Goal: Information Seeking & Learning: Learn about a topic

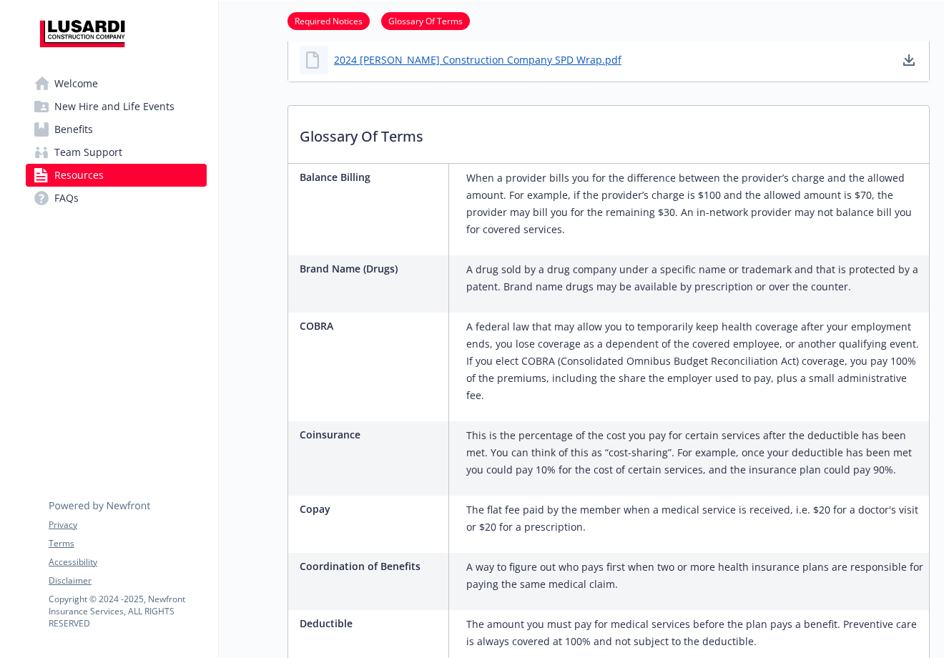
scroll to position [870, 0]
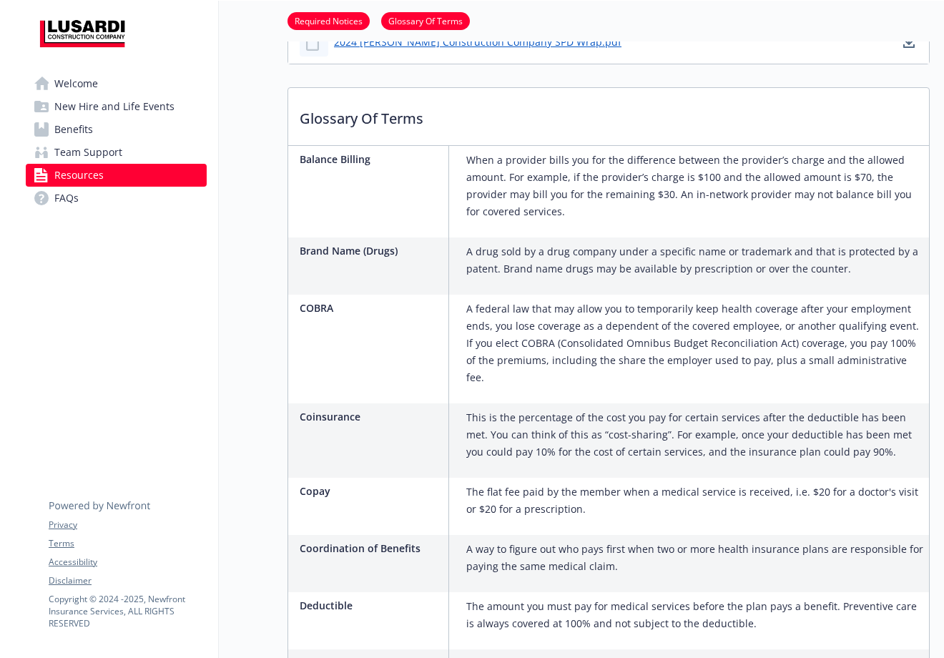
click at [681, 366] on p "A federal law that may allow you to temporarily keep health coverage after your…" at bounding box center [694, 343] width 457 height 86
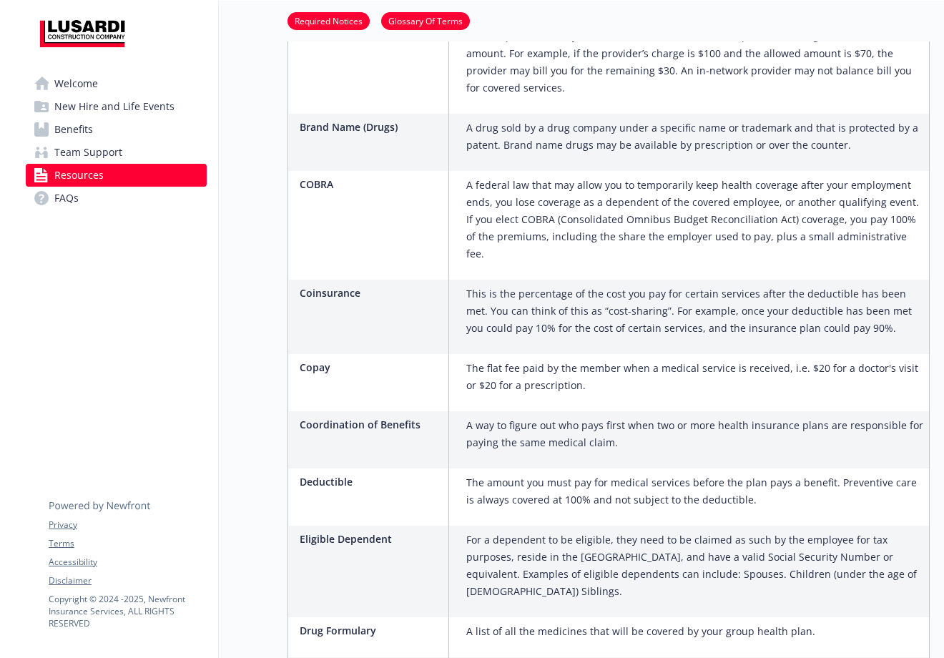
scroll to position [1008, 0]
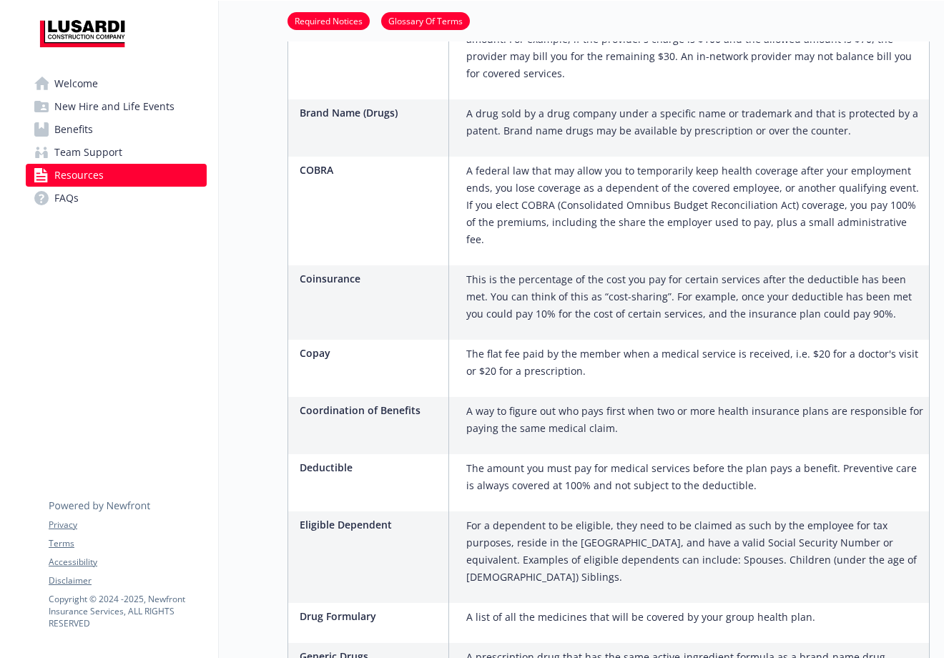
click at [628, 345] on p "The flat fee paid by the member when a medical service is received, i.e. $20 fo…" at bounding box center [694, 362] width 457 height 34
click at [624, 345] on p "The flat fee paid by the member when a medical service is received, i.e. $20 fo…" at bounding box center [694, 362] width 457 height 34
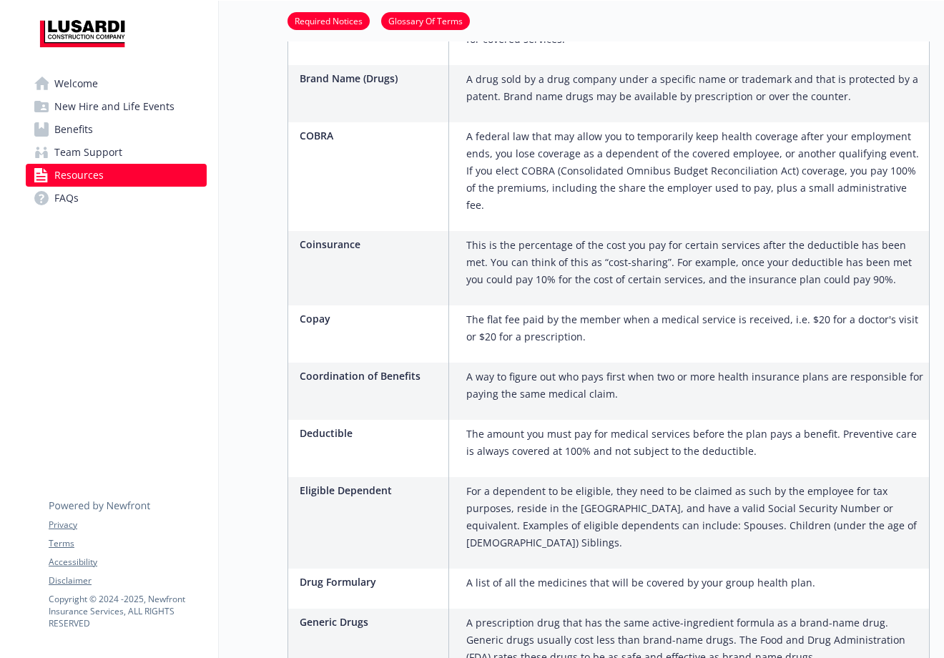
scroll to position [1045, 0]
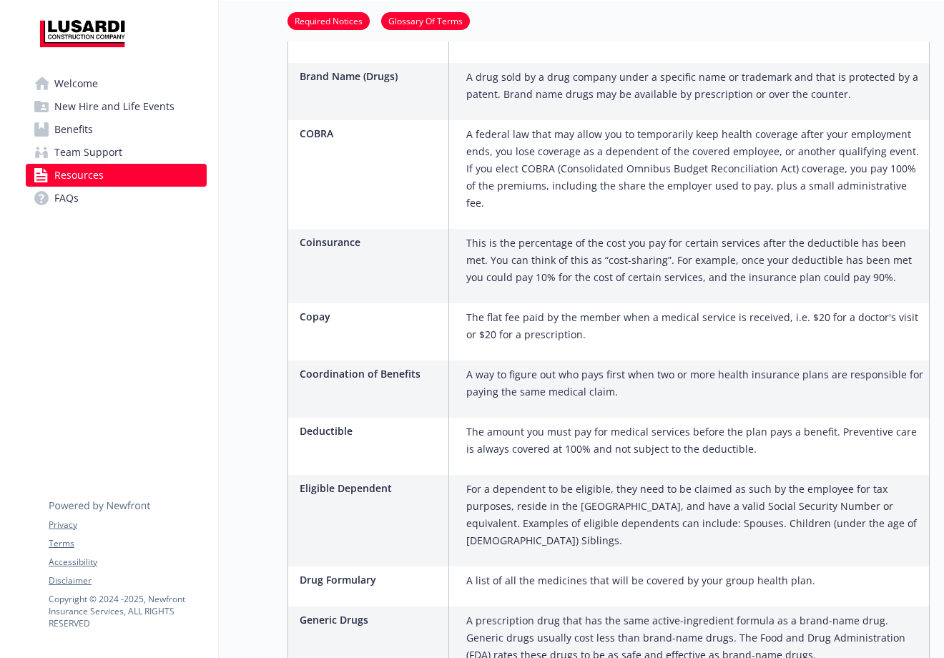
click at [618, 340] on div "The flat fee paid by the member when a medical service is received, i.e. $20 fo…" at bounding box center [695, 331] width 468 height 57
click at [609, 198] on div "A federal law that may allow you to temporarily keep health coverage after your…" at bounding box center [695, 174] width 468 height 109
click at [567, 203] on div "A federal law that may allow you to temporarily keep health coverage after your…" at bounding box center [695, 174] width 468 height 109
click at [536, 229] on div "This is the percentage of the cost you pay for certain services after the deduc…" at bounding box center [695, 266] width 468 height 74
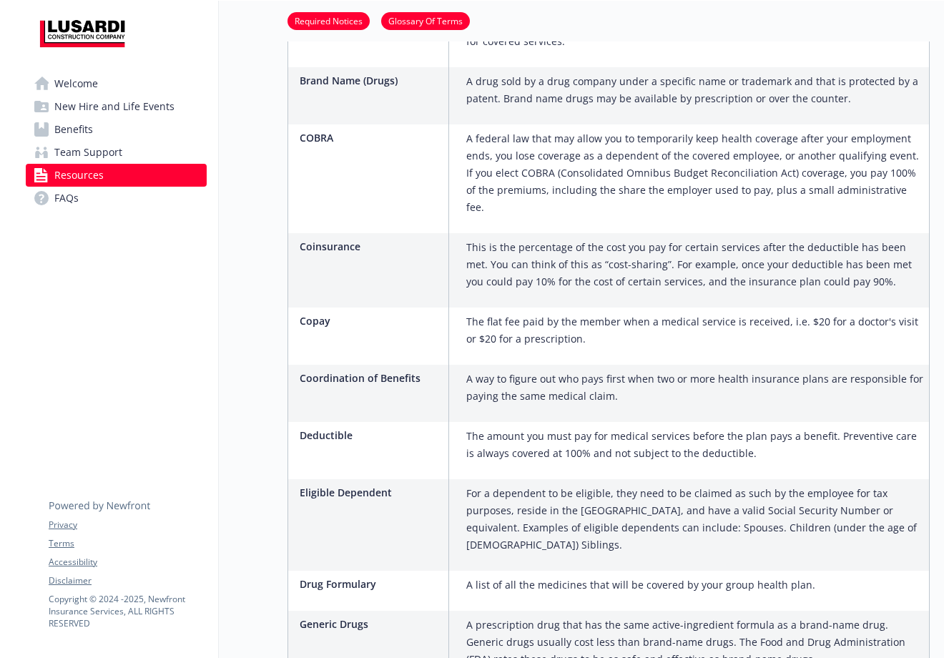
scroll to position [1042, 10]
click at [619, 483] on p "For a dependent to be eligible, they need to be claimed as such by the employee…" at bounding box center [694, 517] width 457 height 69
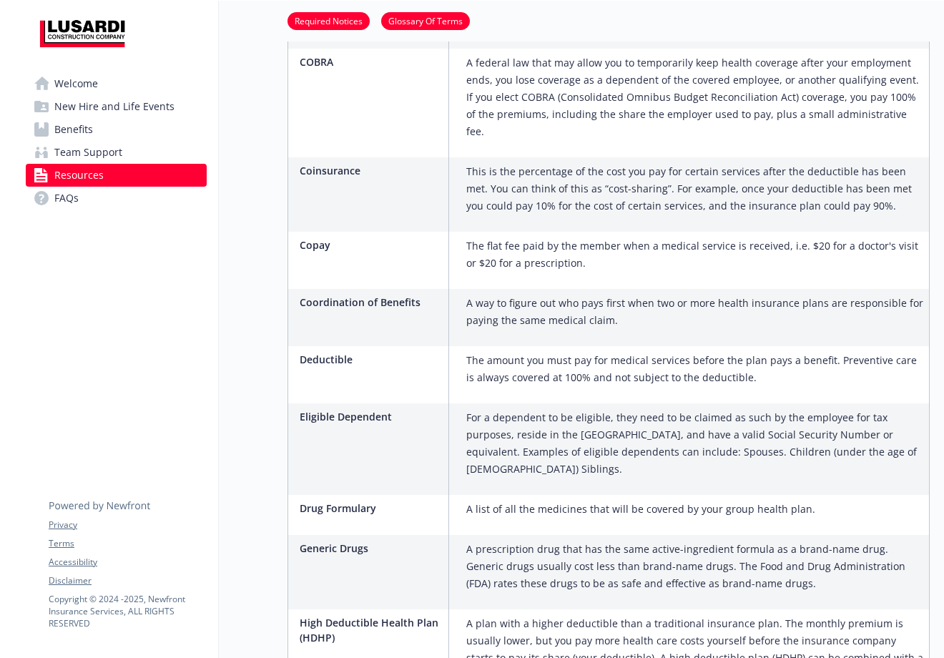
scroll to position [1139, 10]
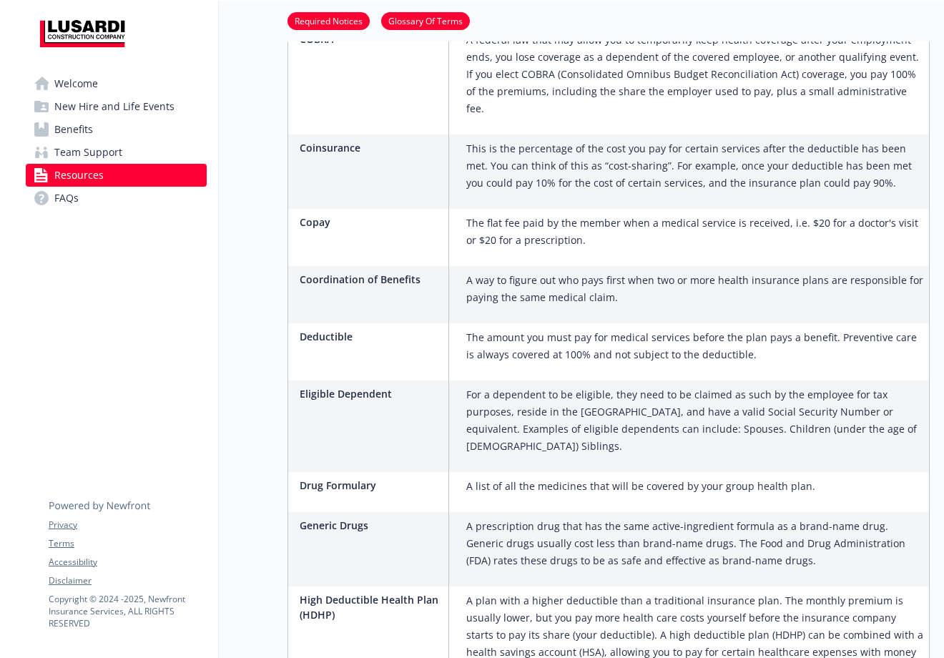
click at [536, 386] on p "For a dependent to be eligible, they need to be claimed as such by the employee…" at bounding box center [694, 420] width 457 height 69
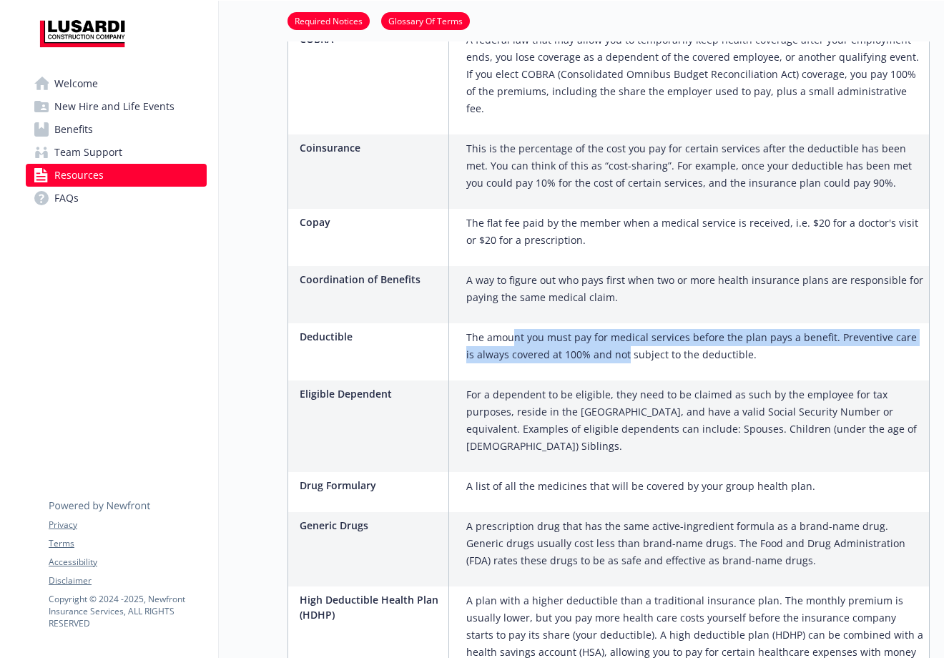
drag, startPoint x: 503, startPoint y: 316, endPoint x: 610, endPoint y: 337, distance: 109.3
click at [608, 336] on p "The amount you must pay for medical services before the plan pays a benefit. Pr…" at bounding box center [694, 346] width 457 height 34
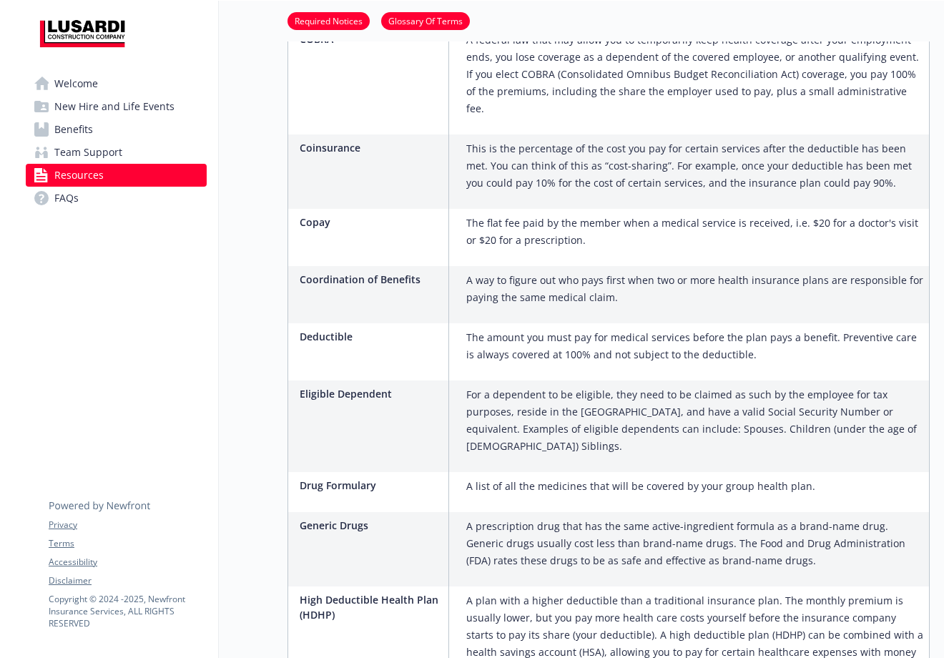
click at [613, 336] on p "The amount you must pay for medical services before the plan pays a benefit. Pr…" at bounding box center [694, 346] width 457 height 34
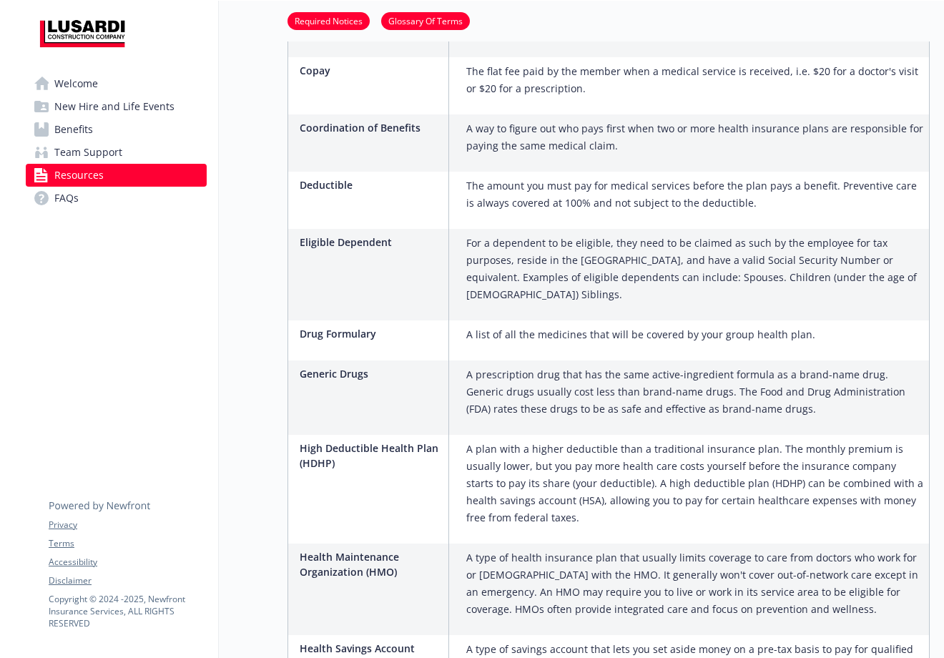
scroll to position [1311, 10]
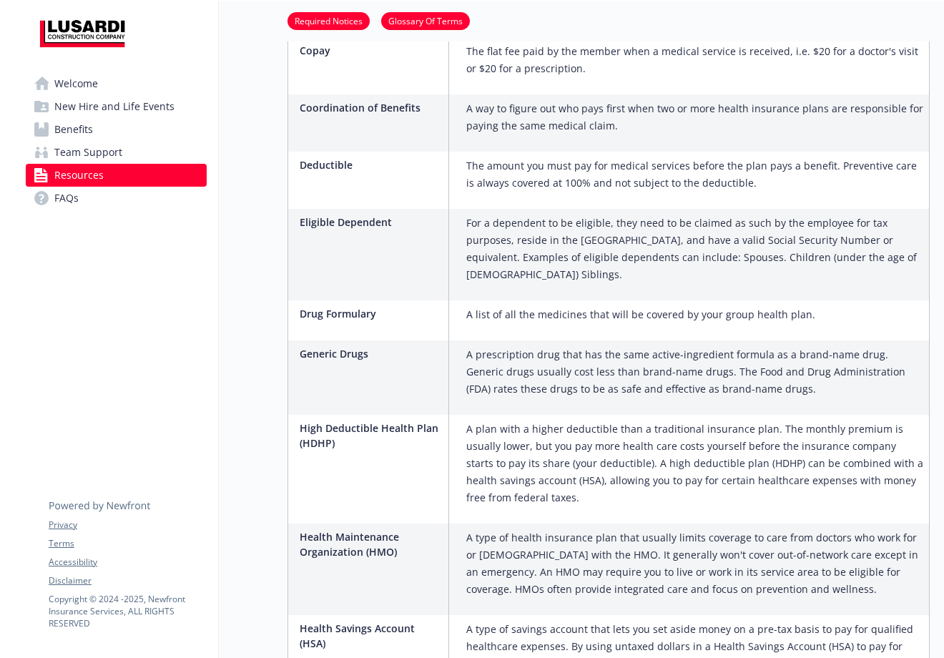
click at [531, 452] on p "A plan with a higher deductible than a traditional insurance plan. The monthly …" at bounding box center [694, 464] width 457 height 86
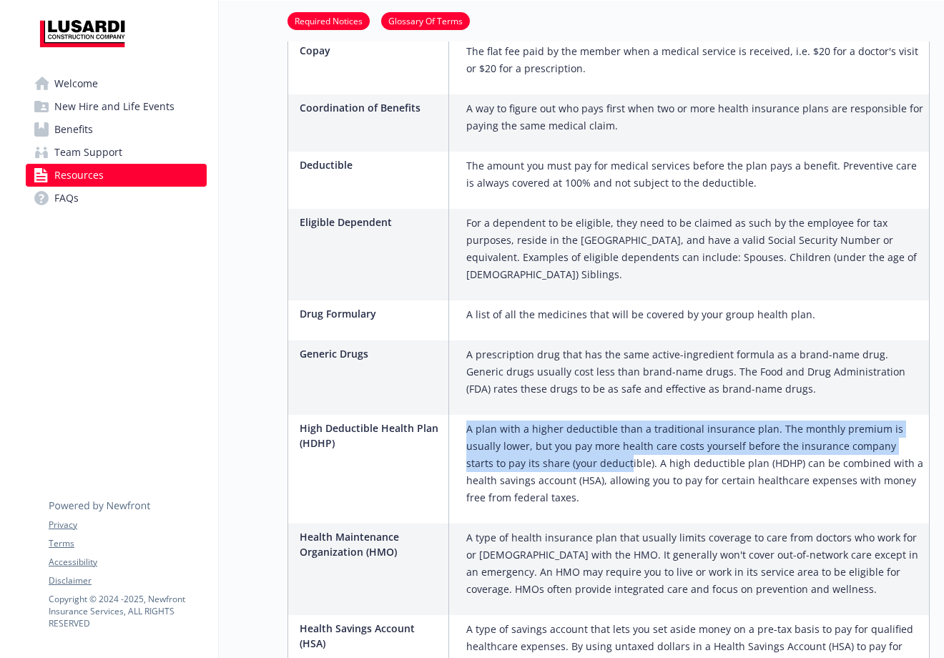
drag, startPoint x: 457, startPoint y: 397, endPoint x: 544, endPoint y: 430, distance: 92.6
click at [544, 428] on p "A plan with a higher deductible than a traditional insurance plan. The monthly …" at bounding box center [694, 464] width 457 height 86
click at [544, 433] on p "A plan with a higher deductible than a traditional insurance plan. The monthly …" at bounding box center [694, 464] width 457 height 86
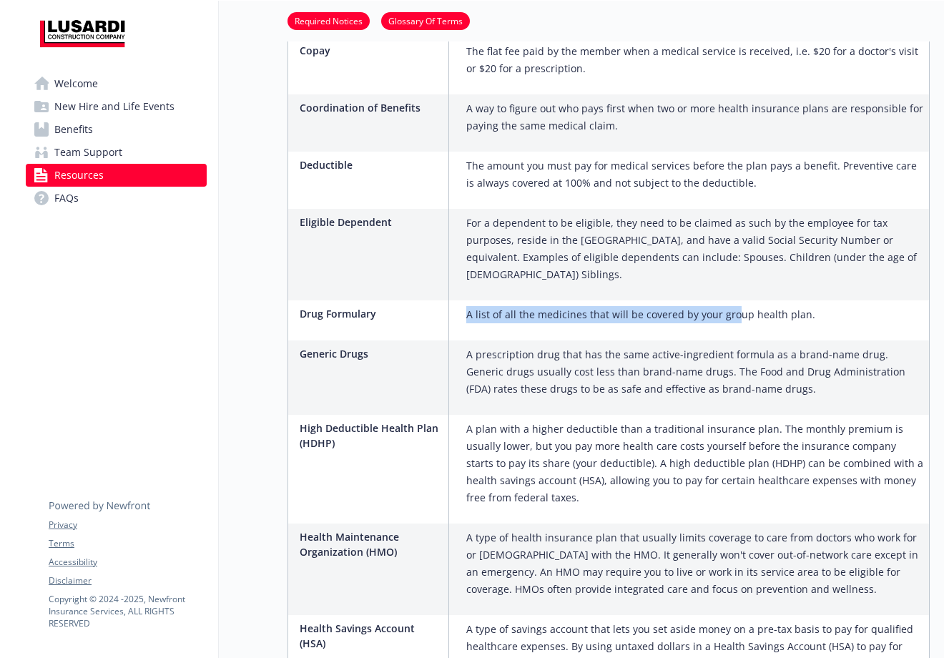
drag, startPoint x: 456, startPoint y: 276, endPoint x: 720, endPoint y: 282, distance: 264.0
click at [720, 306] on p "A list of all the medicines that will be covered by your group health plan." at bounding box center [640, 314] width 349 height 17
click at [523, 346] on p "A prescription drug that has the same active-ingredient formula as a brand-name…" at bounding box center [694, 371] width 457 height 51
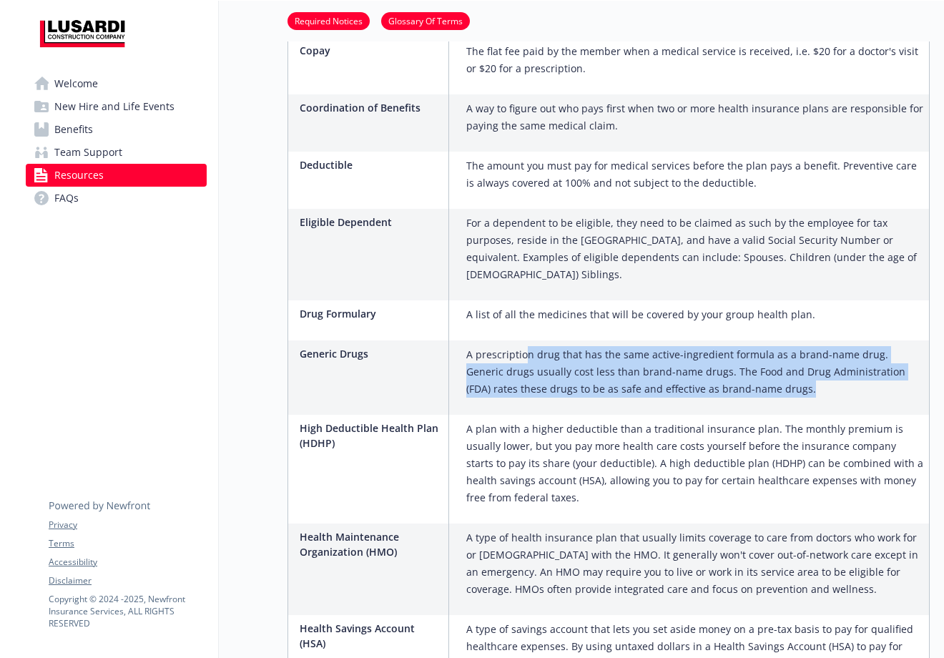
drag, startPoint x: 518, startPoint y: 320, endPoint x: 772, endPoint y: 348, distance: 256.1
click at [772, 348] on p "A prescription drug that has the same active-ingredient formula as a brand-name…" at bounding box center [694, 371] width 457 height 51
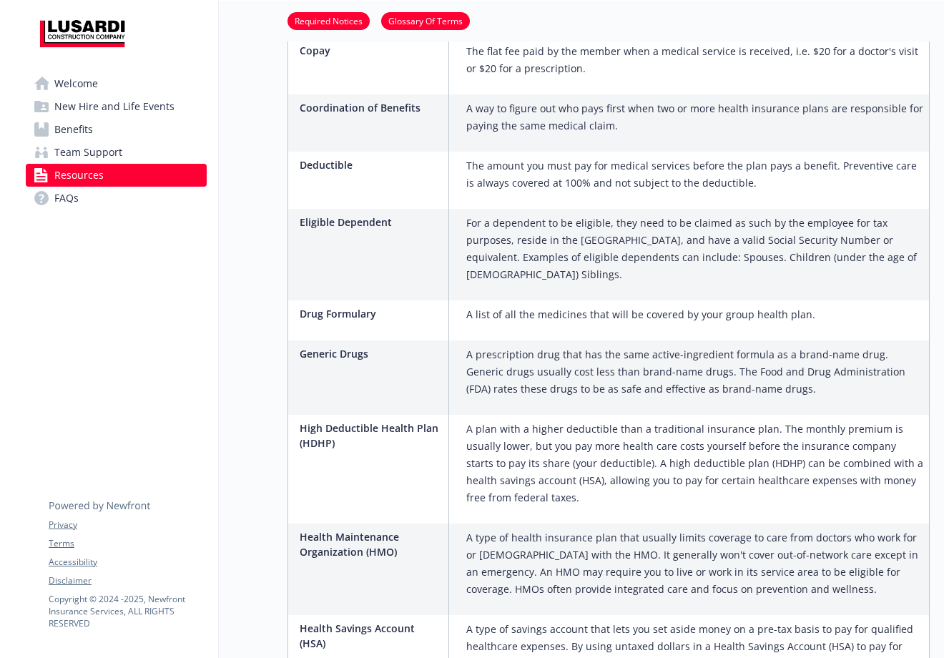
click at [759, 421] on p "A plan with a higher deductible than a traditional insurance plan. The monthly …" at bounding box center [694, 464] width 457 height 86
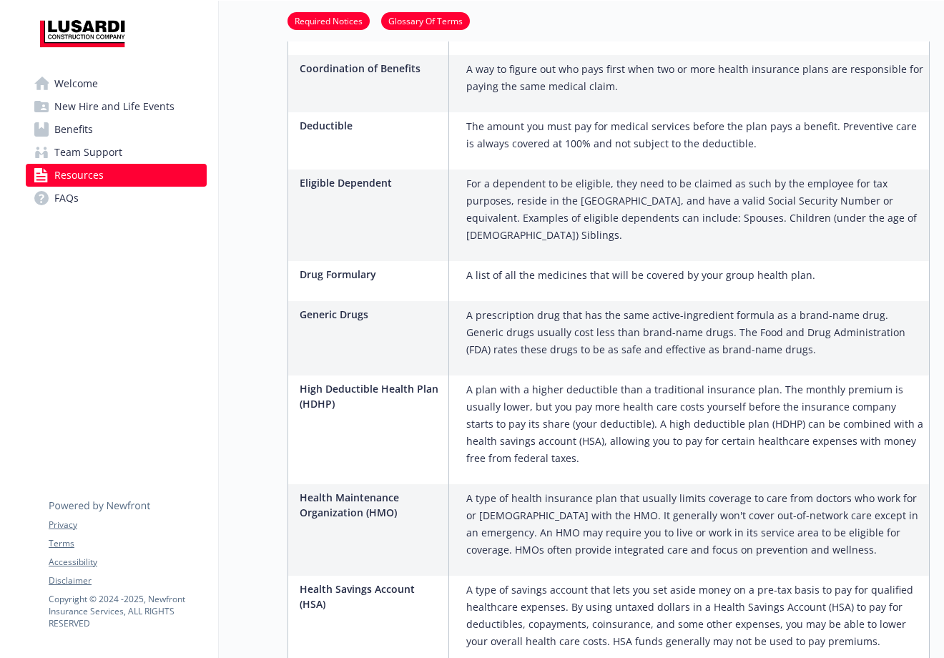
scroll to position [1355, 10]
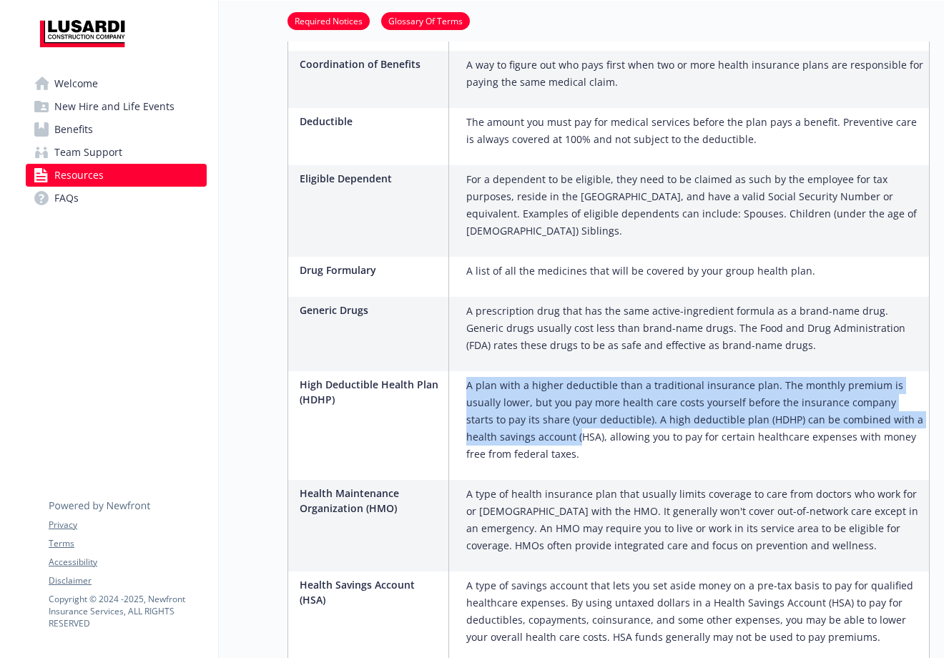
drag, startPoint x: 456, startPoint y: 350, endPoint x: 498, endPoint y: 397, distance: 63.3
click at [498, 397] on p "A plan with a higher deductible than a traditional insurance plan. The monthly …" at bounding box center [694, 420] width 457 height 86
click at [497, 400] on p "A plan with a higher deductible than a traditional insurance plan. The monthly …" at bounding box center [694, 420] width 457 height 86
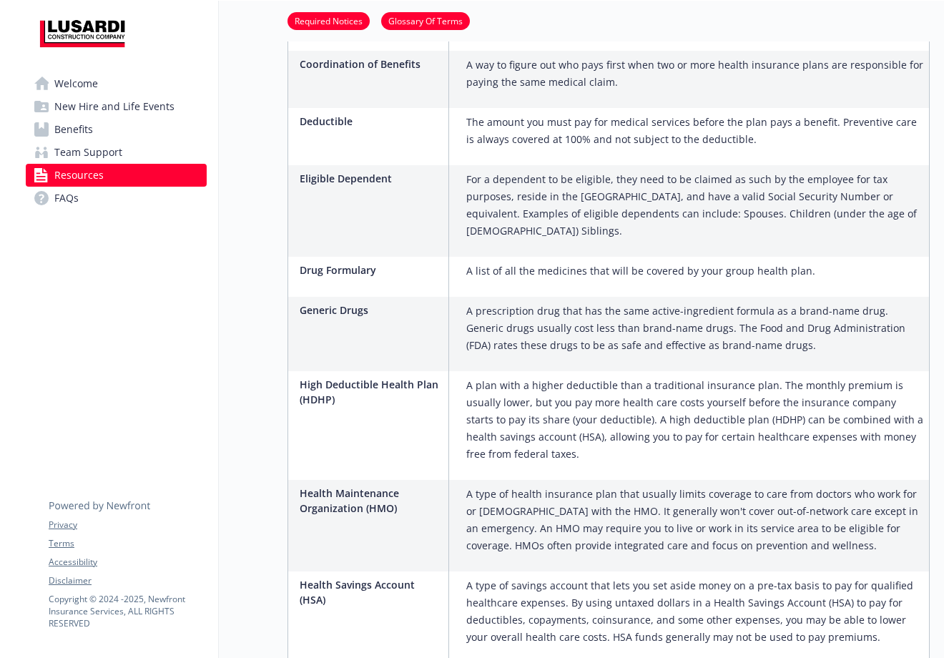
click at [495, 414] on p "A plan with a higher deductible than a traditional insurance plan. The monthly …" at bounding box center [694, 420] width 457 height 86
click at [466, 377] on p "A plan with a higher deductible than a traditional insurance plan. The monthly …" at bounding box center [694, 420] width 457 height 86
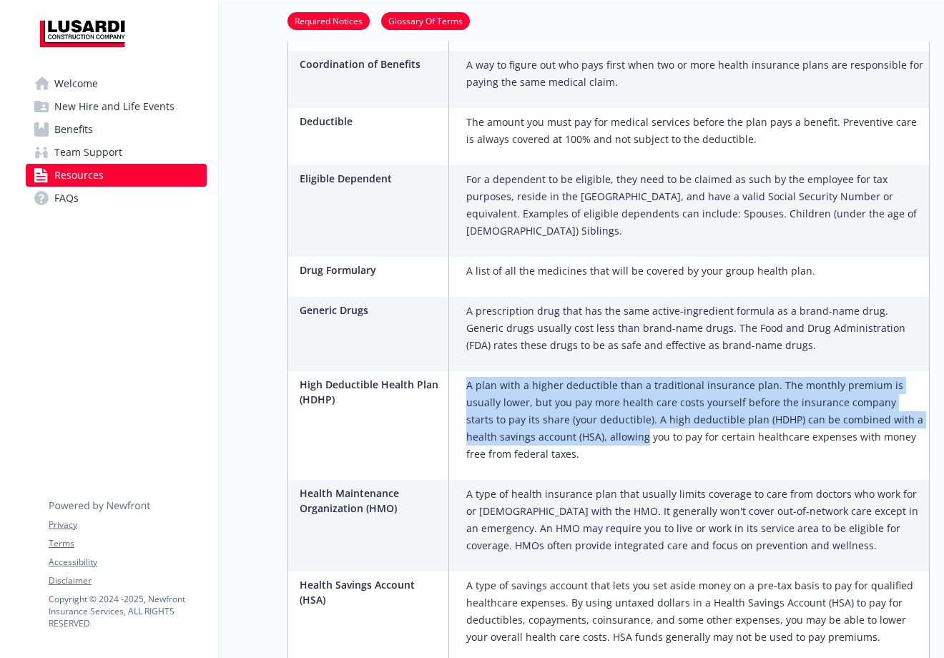
drag, startPoint x: 457, startPoint y: 353, endPoint x: 564, endPoint y: 399, distance: 116.9
click at [564, 399] on p "A plan with a higher deductible than a traditional insurance plan. The monthly …" at bounding box center [694, 420] width 457 height 86
click at [564, 400] on p "A plan with a higher deductible than a traditional insurance plan. The monthly …" at bounding box center [694, 420] width 457 height 86
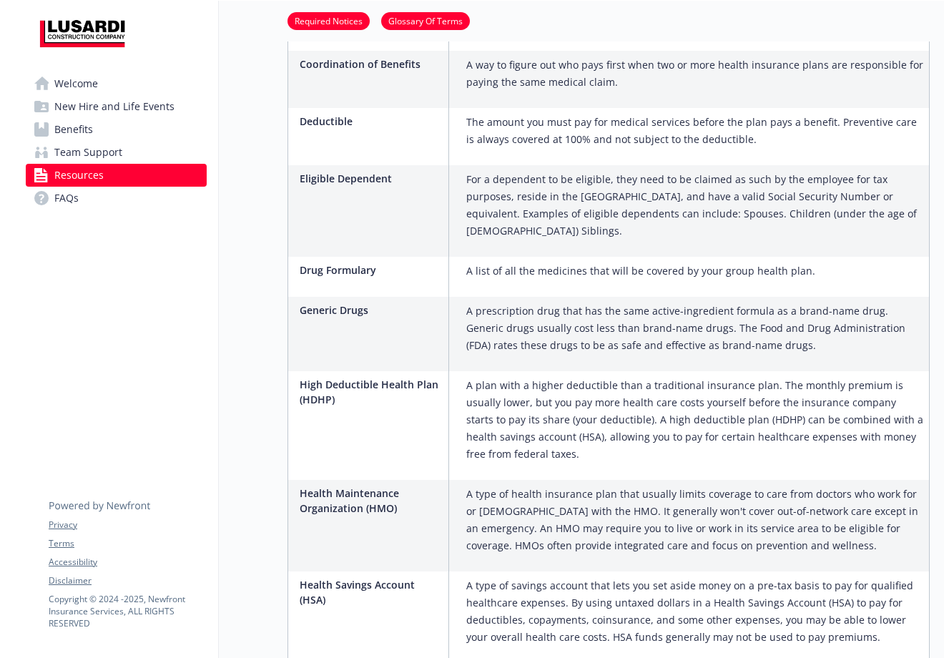
scroll to position [1382, 10]
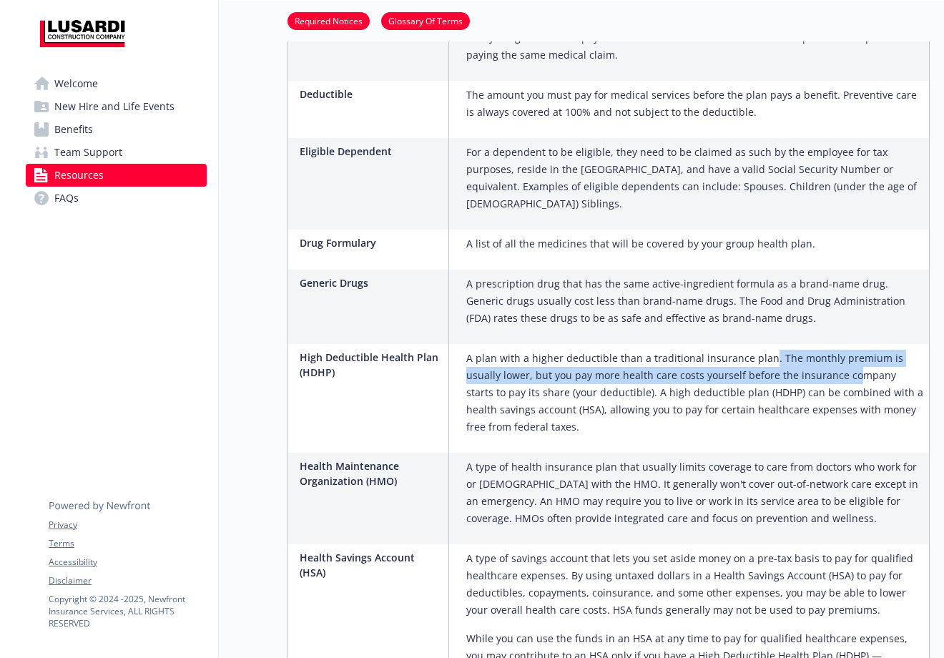
drag, startPoint x: 792, startPoint y: 325, endPoint x: 809, endPoint y: 338, distance: 20.9
click at [809, 350] on p "A plan with a higher deductible than a traditional insurance plan. The monthly …" at bounding box center [694, 393] width 457 height 86
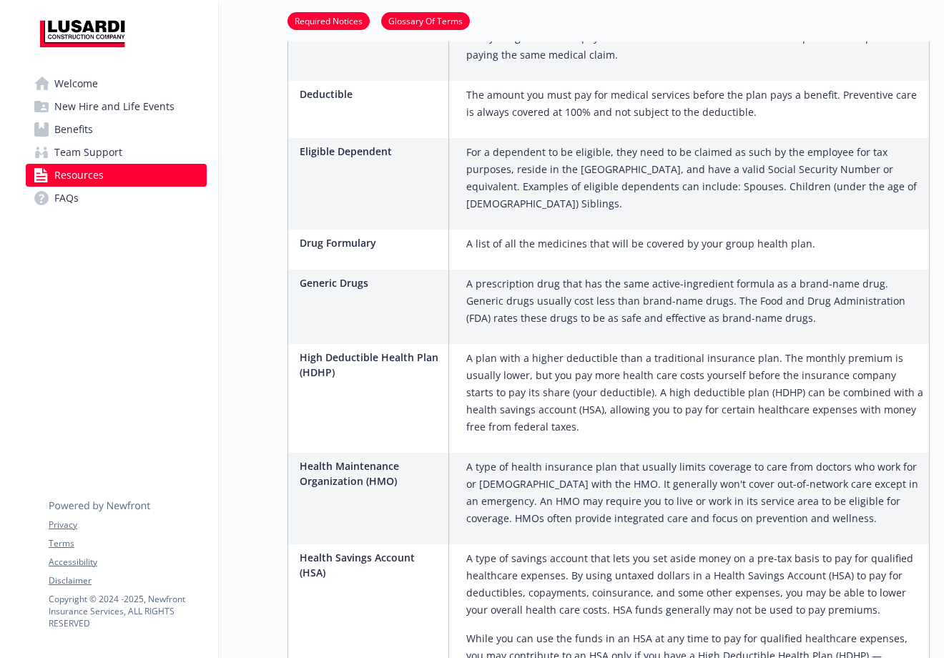
click at [776, 350] on p "A plan with a higher deductible than a traditional insurance plan. The monthly …" at bounding box center [694, 393] width 457 height 86
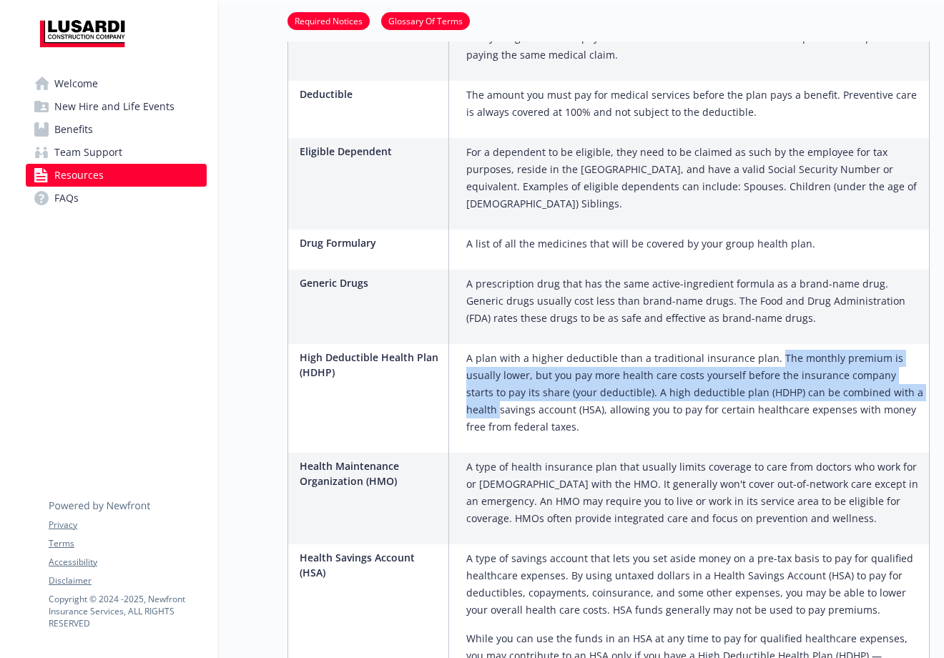
drag, startPoint x: 760, startPoint y: 321, endPoint x: 858, endPoint y: 353, distance: 102.9
click at [858, 353] on p "A plan with a higher deductible than a traditional insurance plan. The monthly …" at bounding box center [694, 393] width 457 height 86
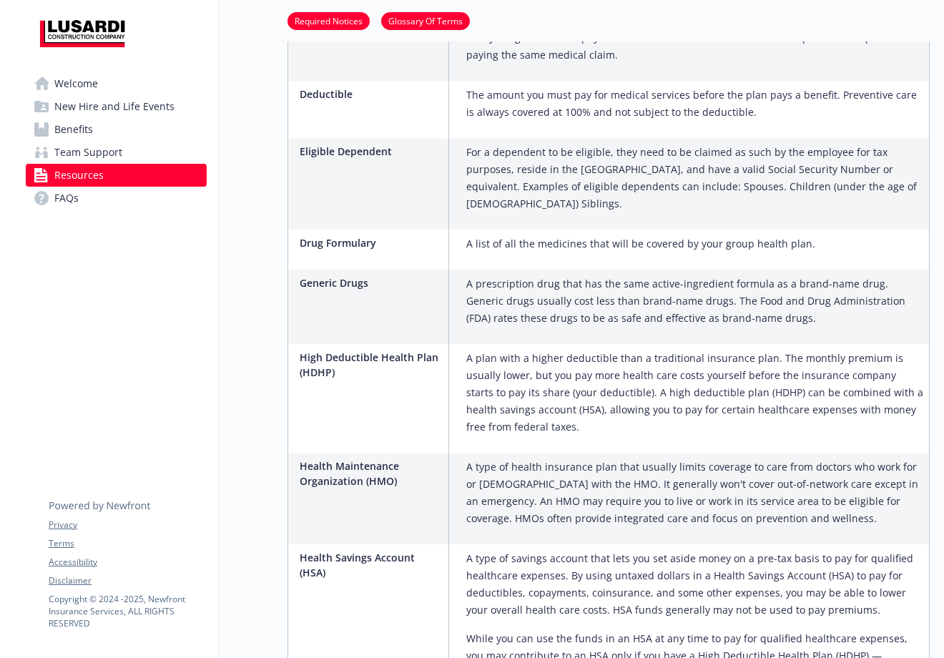
click at [789, 384] on p "A plan with a higher deductible than a traditional insurance plan. The monthly …" at bounding box center [694, 393] width 457 height 86
click at [737, 386] on p "A plan with a higher deductible than a traditional insurance plan. The monthly …" at bounding box center [694, 393] width 457 height 86
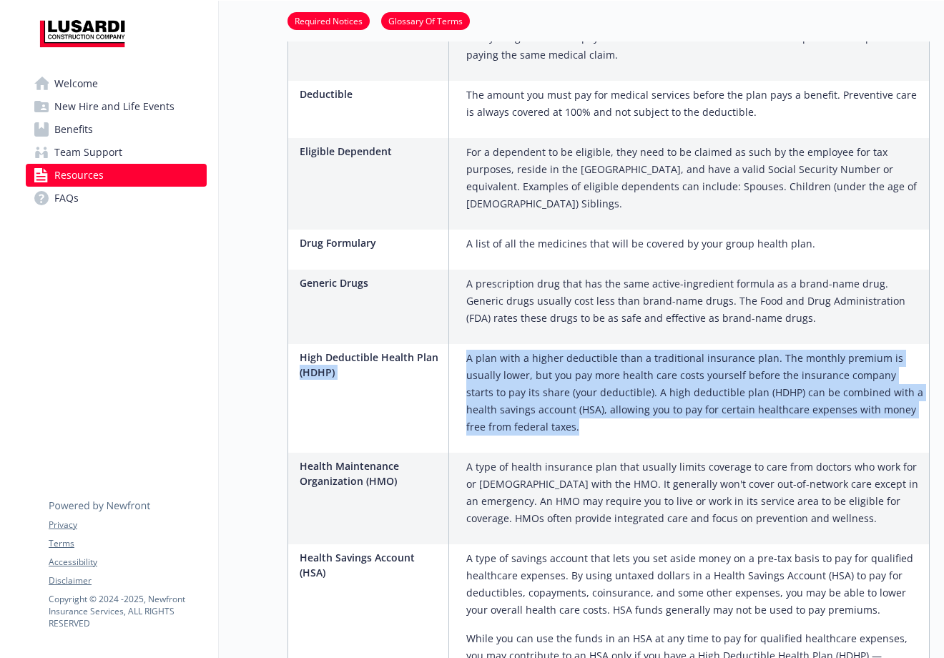
drag, startPoint x: 655, startPoint y: 399, endPoint x: 443, endPoint y: 326, distance: 223.9
click at [443, 344] on div "High Deductible Health Plan (HDHP) A plan with a higher deductible than a tradi…" at bounding box center [608, 398] width 641 height 109
click at [485, 350] on p "A plan with a higher deductible than a traditional insurance plan. The monthly …" at bounding box center [694, 393] width 457 height 86
drag, startPoint x: 488, startPoint y: 396, endPoint x: 457, endPoint y: 326, distance: 76.2
click at [466, 350] on p "A plan with a higher deductible than a traditional insurance plan. The monthly …" at bounding box center [694, 393] width 457 height 86
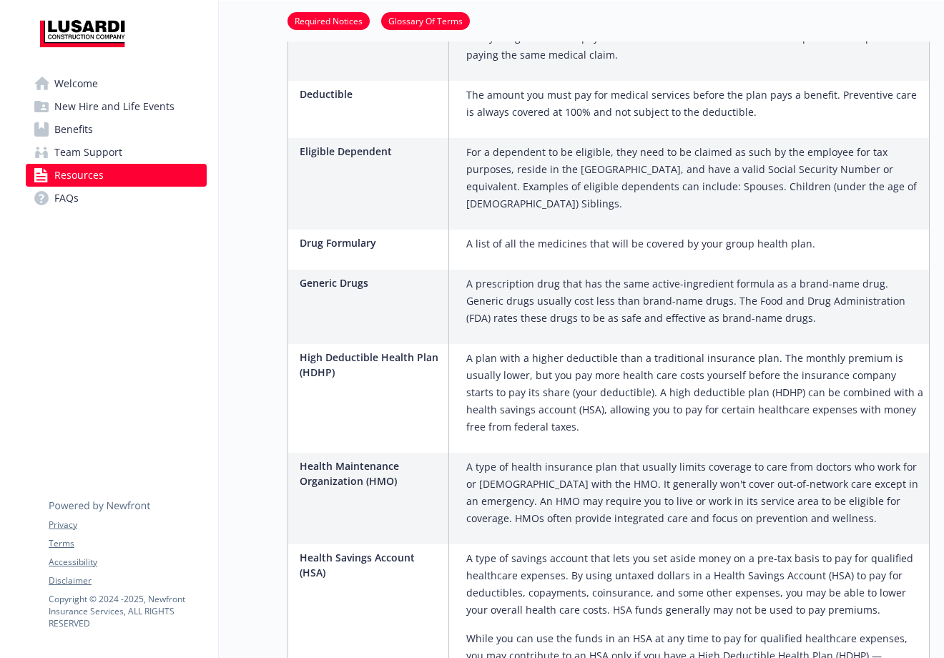
click at [491, 401] on div "A plan with a higher deductible than a traditional insurance plan. The monthly …" at bounding box center [695, 398] width 468 height 109
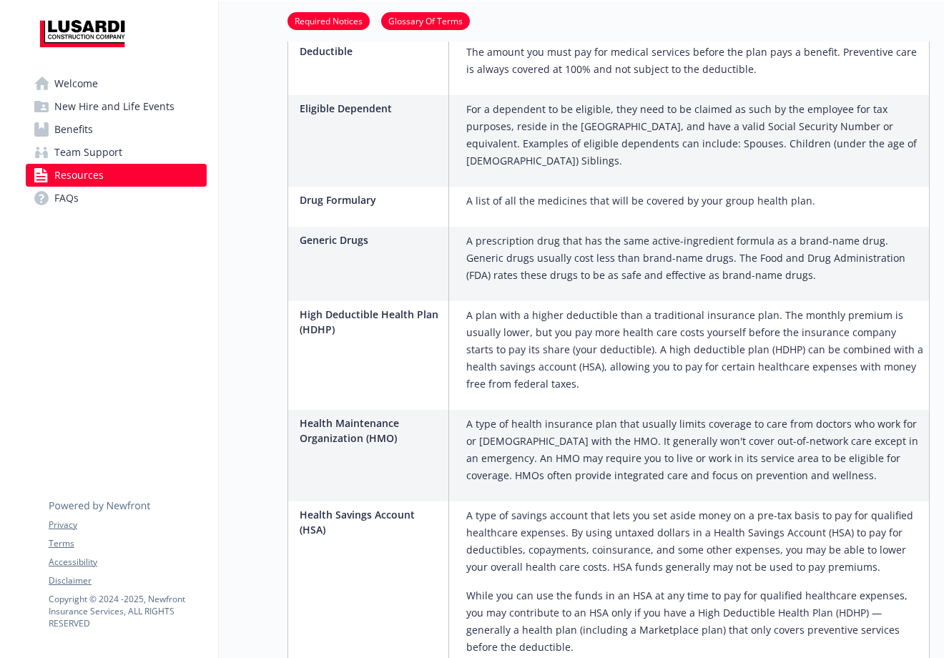
scroll to position [1460, 10]
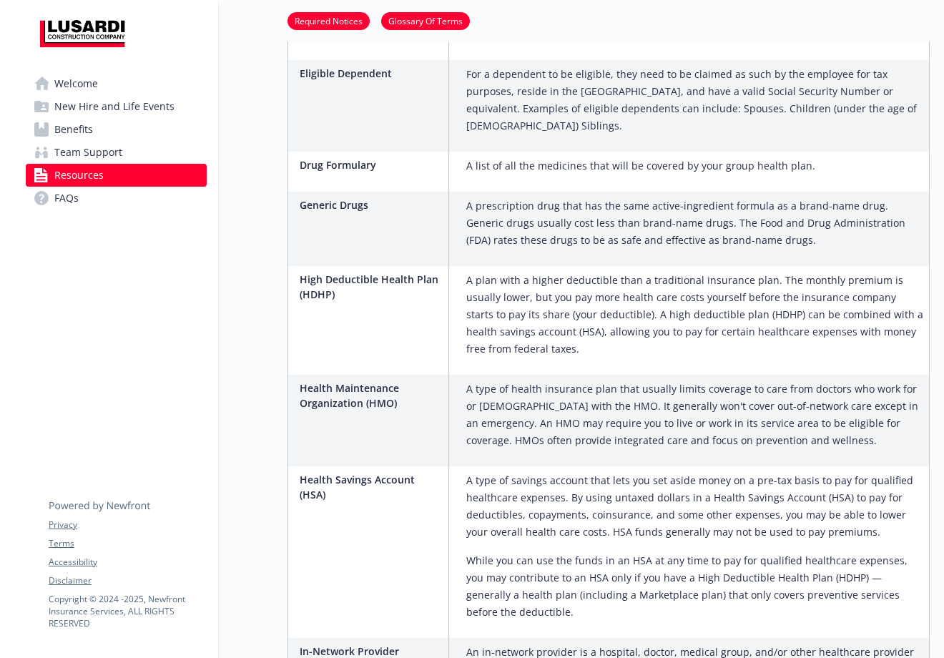
click at [711, 277] on p "A plan with a higher deductible than a traditional insurance plan. The monthly …" at bounding box center [694, 315] width 457 height 86
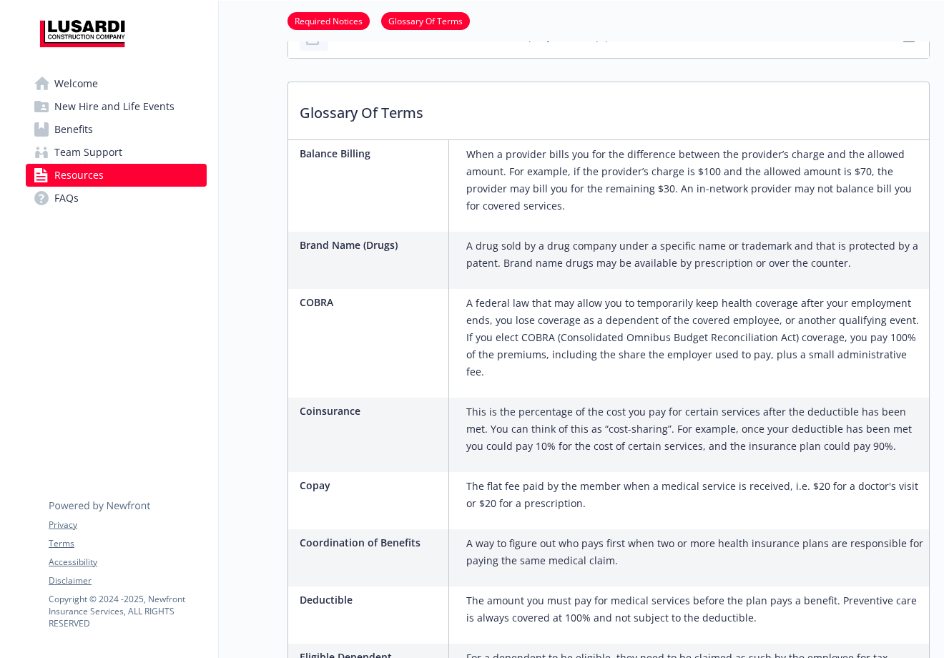
scroll to position [883, 10]
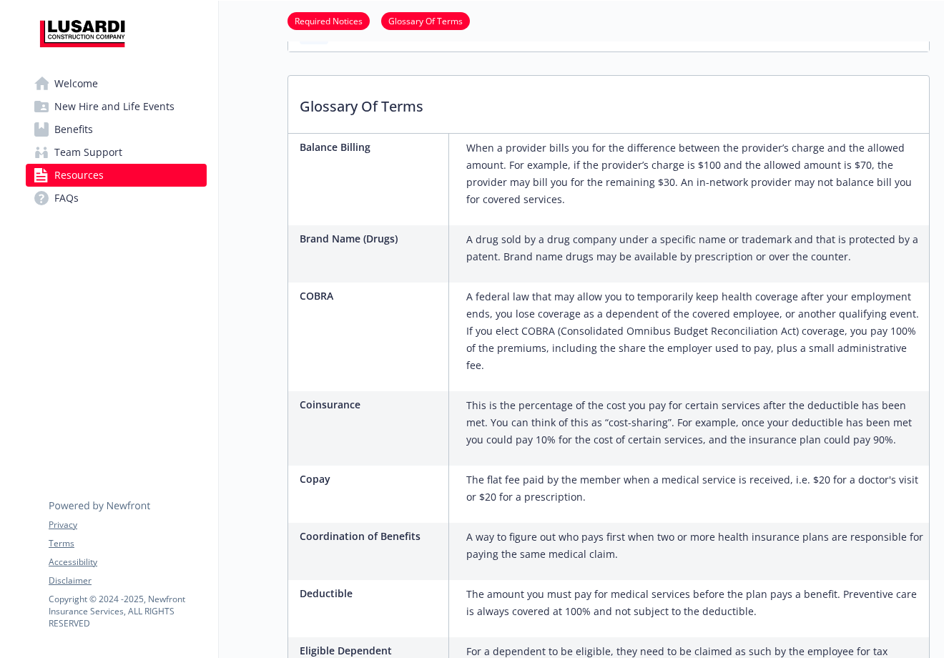
click at [172, 198] on link "FAQs" at bounding box center [116, 198] width 181 height 23
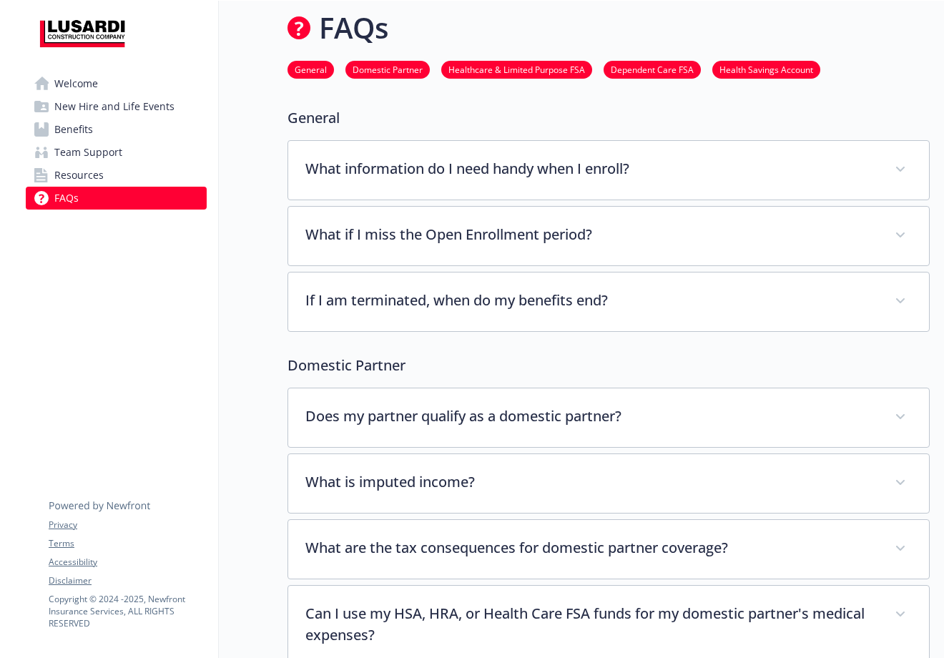
scroll to position [883, 10]
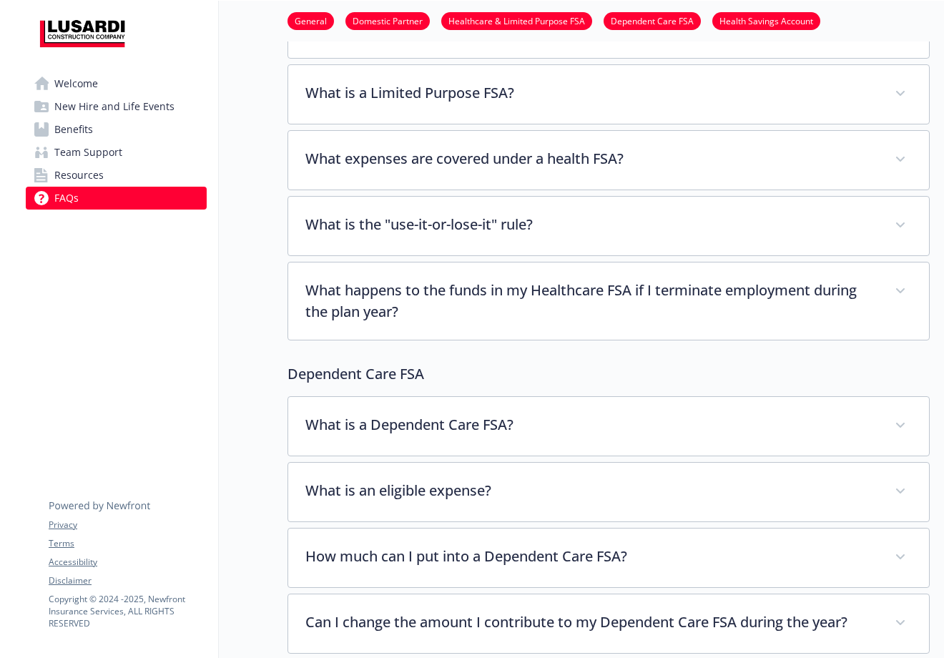
click at [159, 175] on link "Resources" at bounding box center [116, 175] width 181 height 23
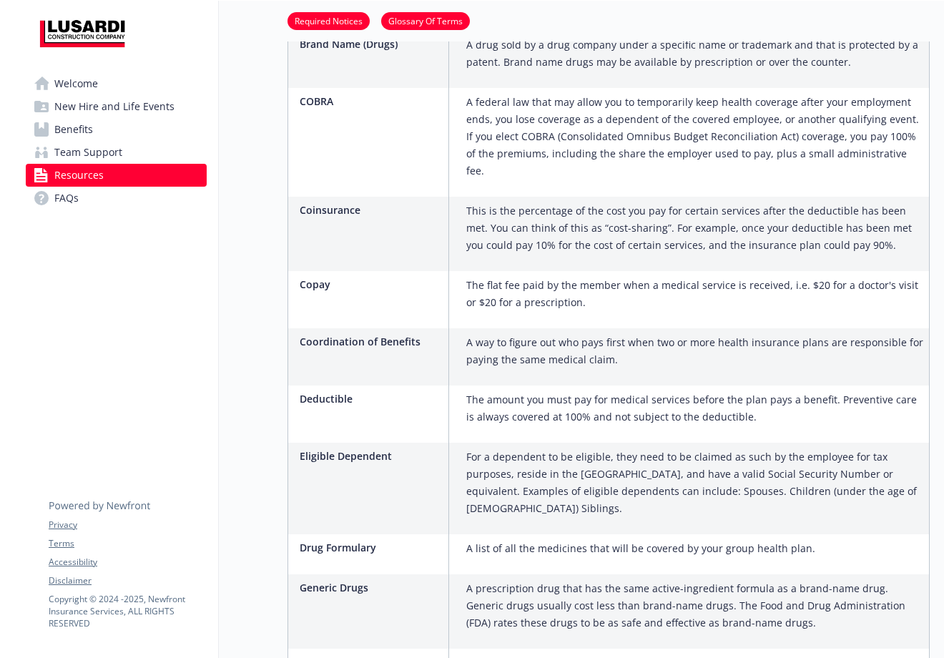
scroll to position [1090, 10]
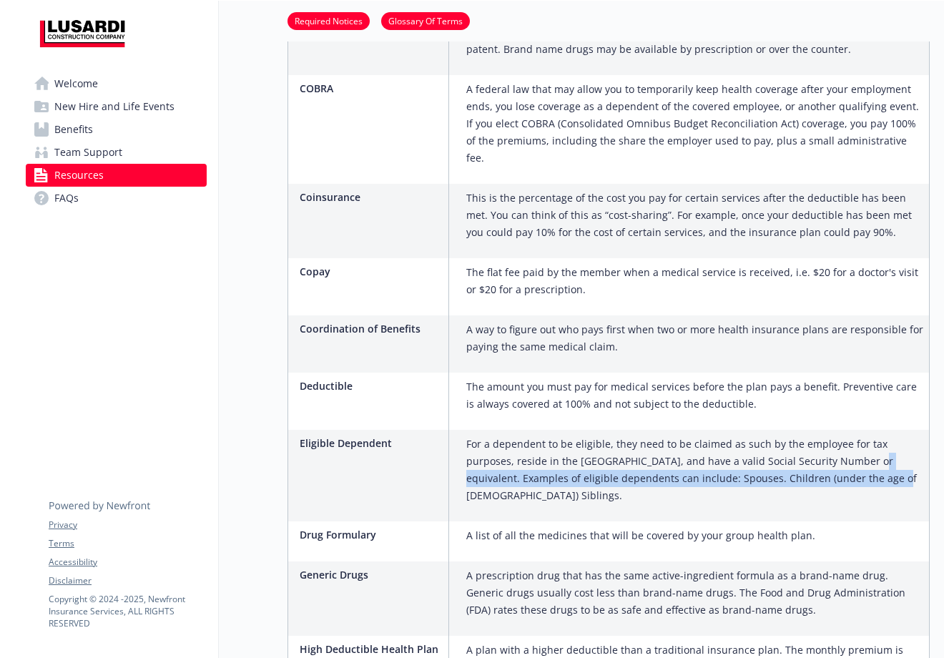
drag, startPoint x: 793, startPoint y: 441, endPoint x: 814, endPoint y: 461, distance: 28.8
click at [814, 461] on p "For a dependent to be eligible, they need to be claimed as such by the employee…" at bounding box center [694, 470] width 457 height 69
copy p "xamples of eligible dependents can include: Spouses. Children (under the age of…"
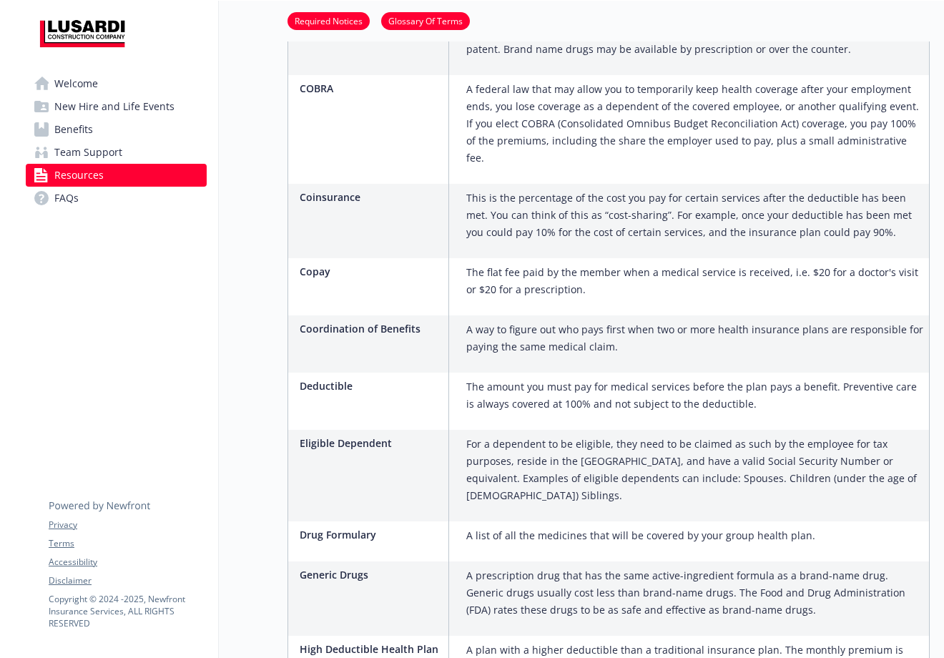
click at [779, 404] on div "The amount you must pay for medical services before the plan pays a benefit. Pr…" at bounding box center [695, 401] width 468 height 57
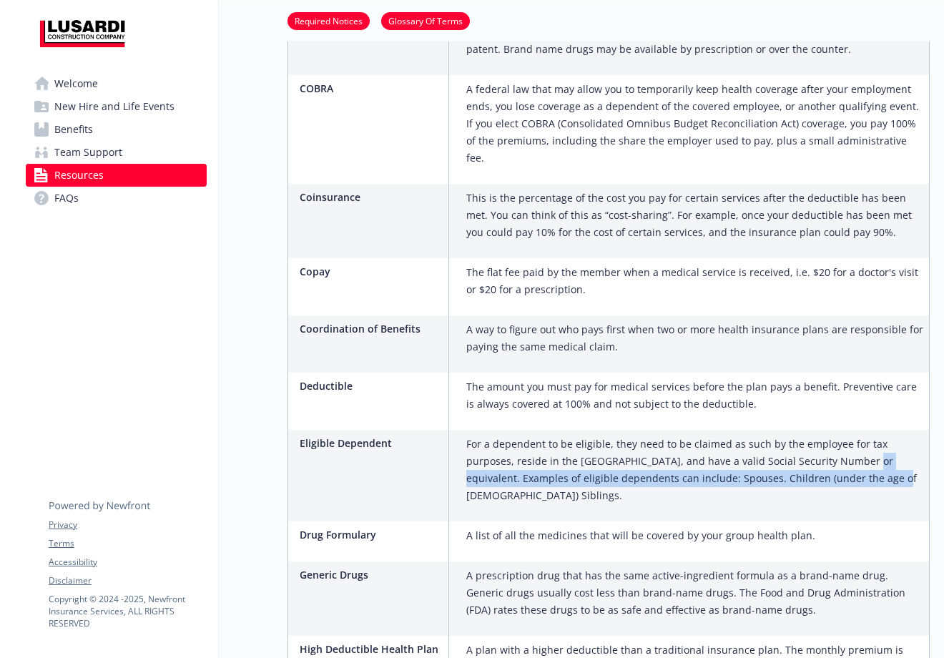
drag, startPoint x: 791, startPoint y: 443, endPoint x: 810, endPoint y: 469, distance: 32.2
click at [810, 469] on p "For a dependent to be eligible, they need to be claimed as such by the employee…" at bounding box center [694, 470] width 457 height 69
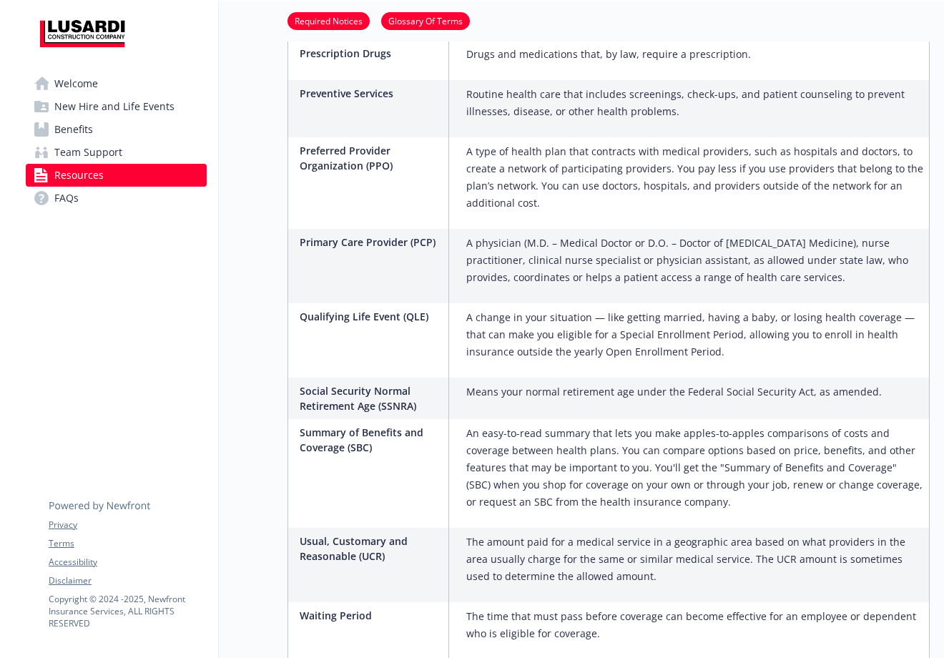
scroll to position [2511, 10]
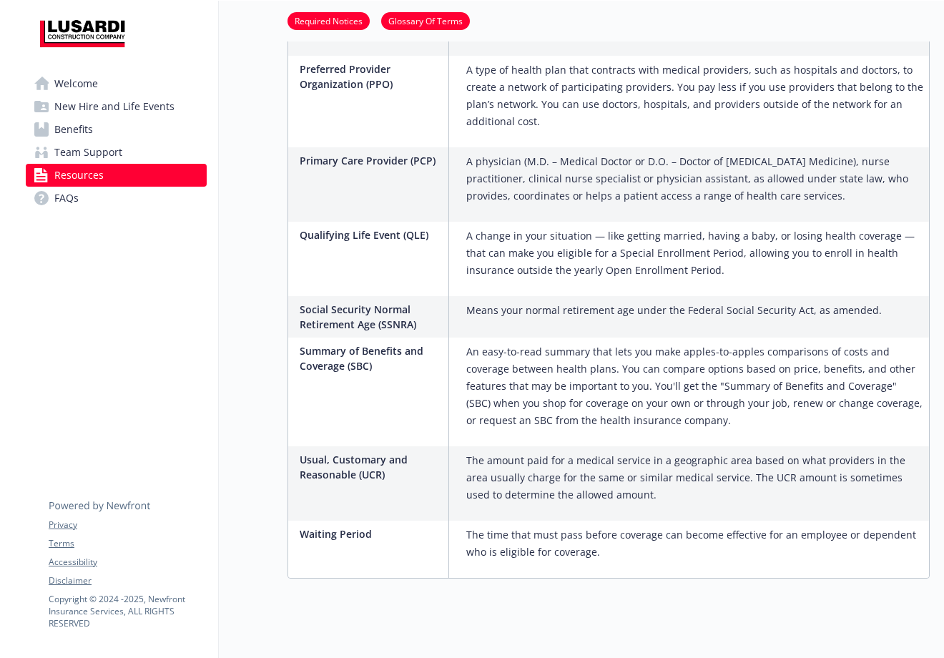
click at [62, 190] on span "FAQs" at bounding box center [66, 198] width 24 height 23
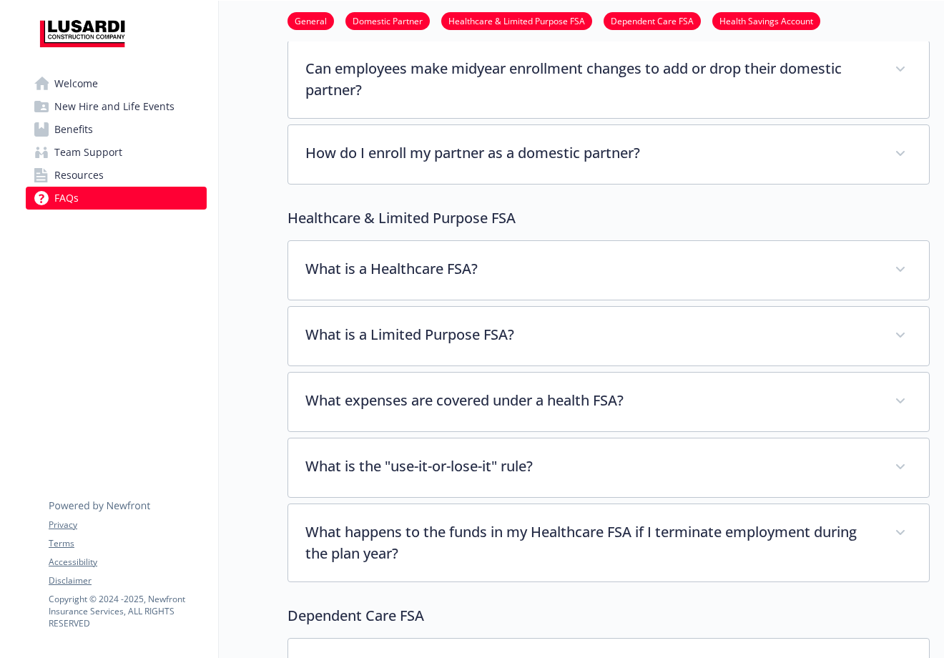
scroll to position [0, 10]
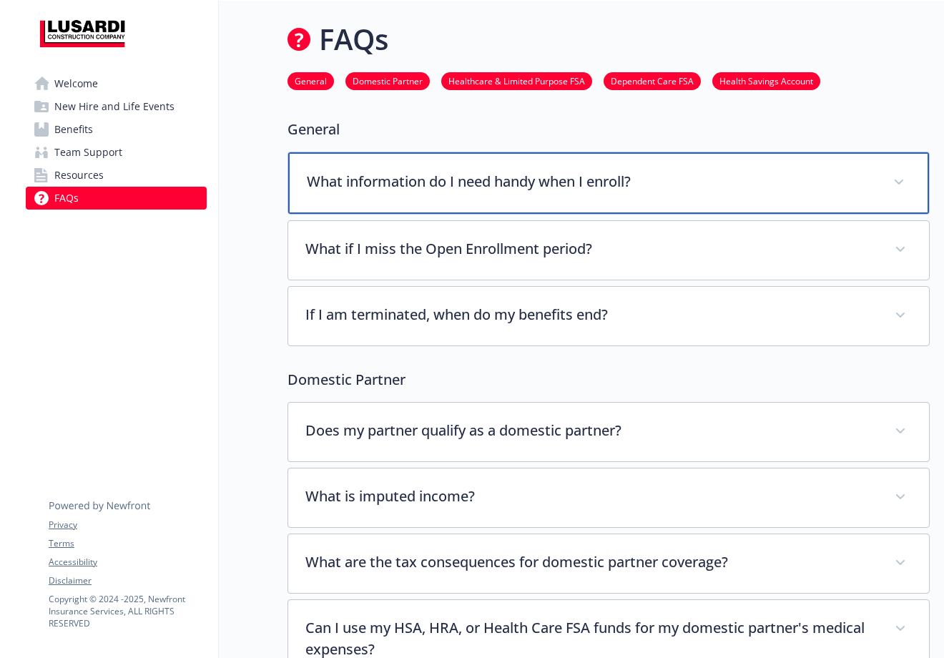
click at [398, 187] on p "What information do I need handy when I enroll?" at bounding box center [591, 181] width 569 height 21
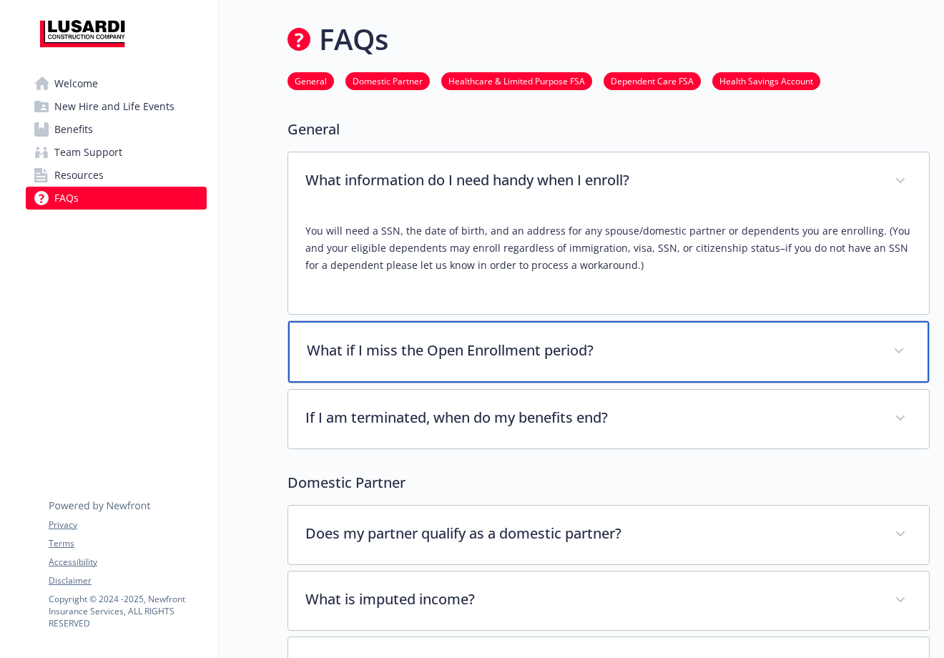
click at [407, 360] on p "What if I miss the Open Enrollment period?" at bounding box center [591, 350] width 569 height 21
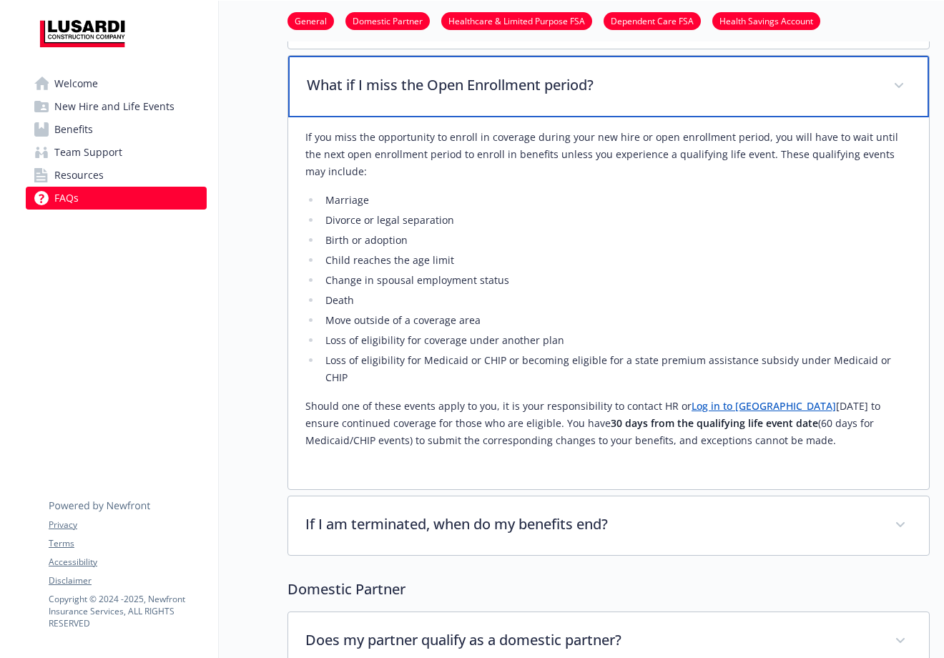
scroll to position [269, 10]
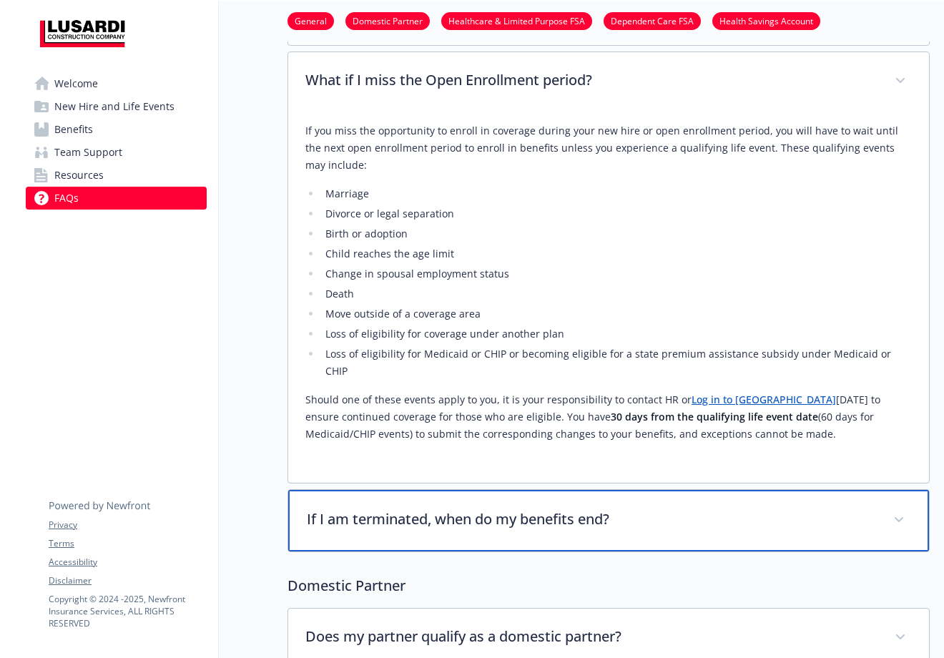
click at [671, 509] on p "If I am terminated, when do my benefits end?" at bounding box center [591, 519] width 569 height 21
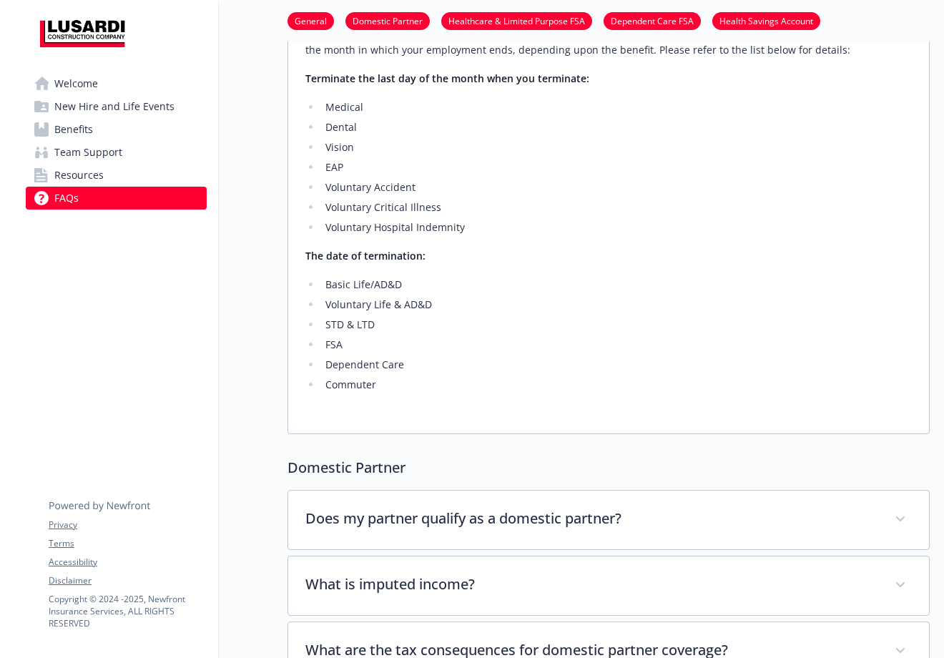
scroll to position [834, 10]
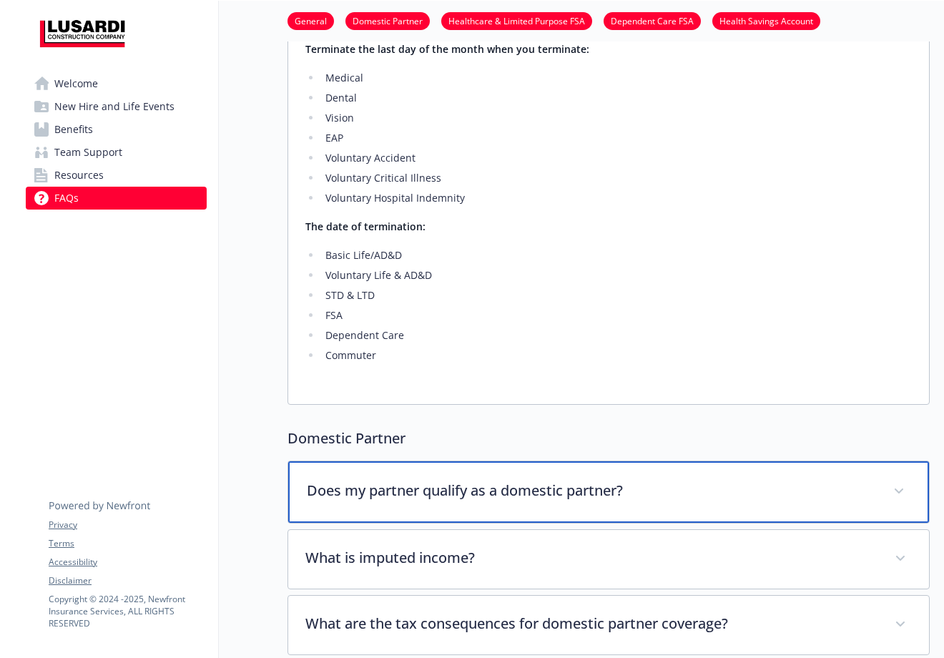
click at [666, 493] on div "Does my partner qualify as a domestic partner?" at bounding box center [608, 492] width 641 height 62
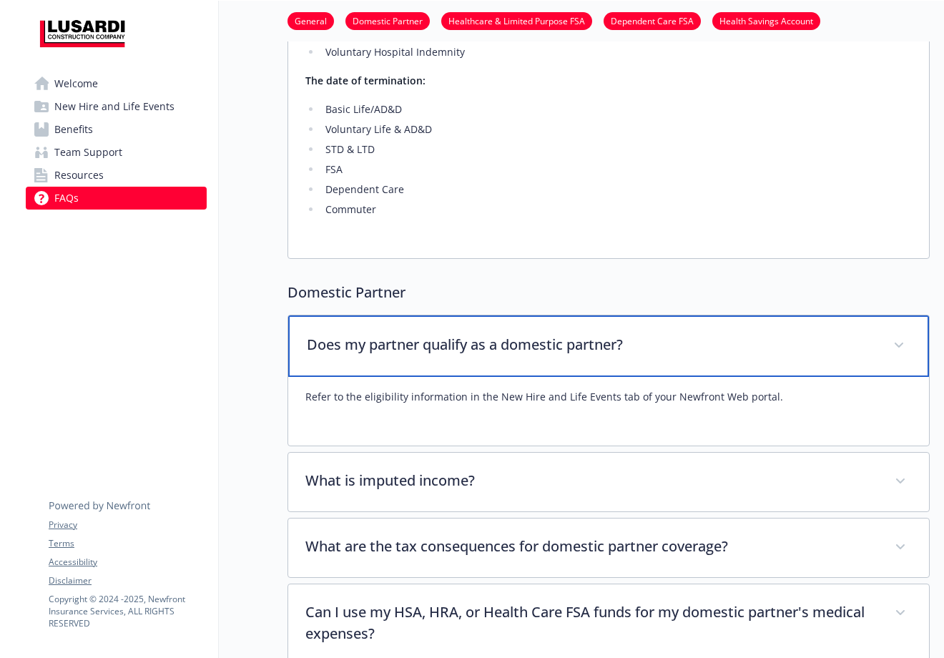
scroll to position [989, 10]
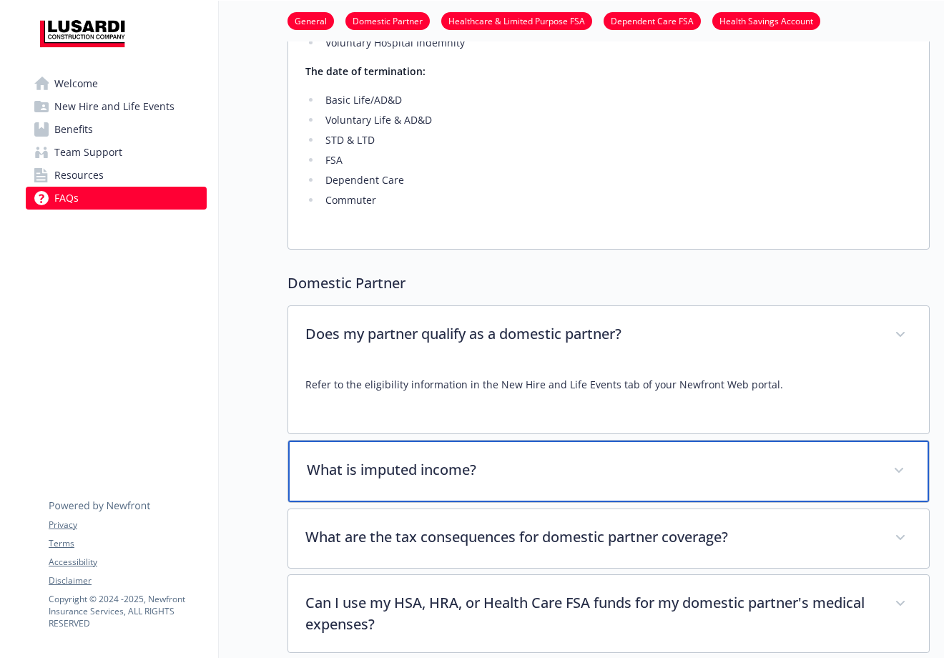
click at [649, 459] on p "What is imputed income?" at bounding box center [591, 469] width 569 height 21
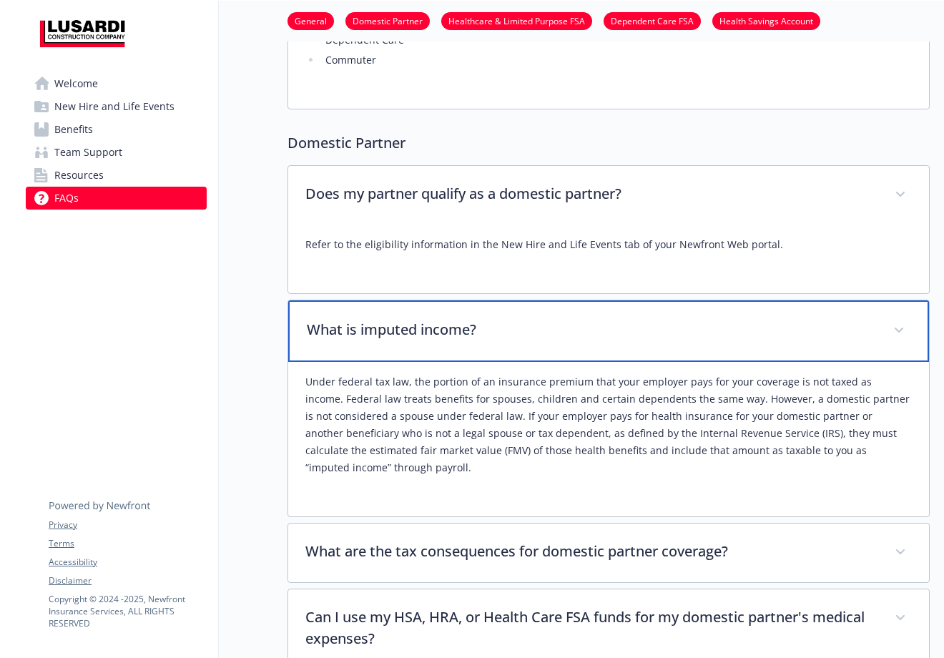
scroll to position [1153, 10]
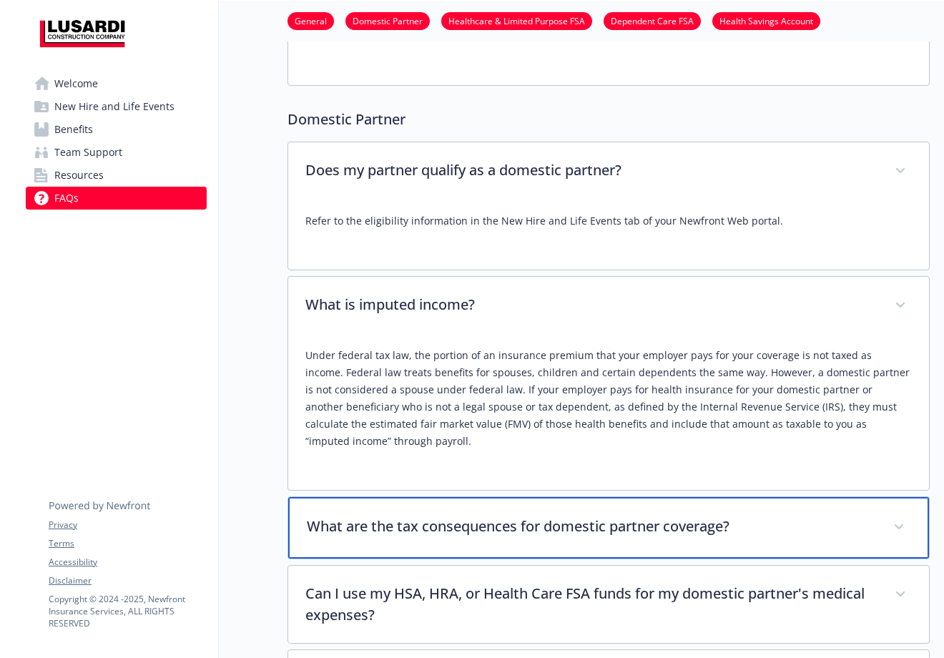
click at [642, 497] on div "What are the tax consequences for domestic partner coverage?" at bounding box center [608, 528] width 641 height 62
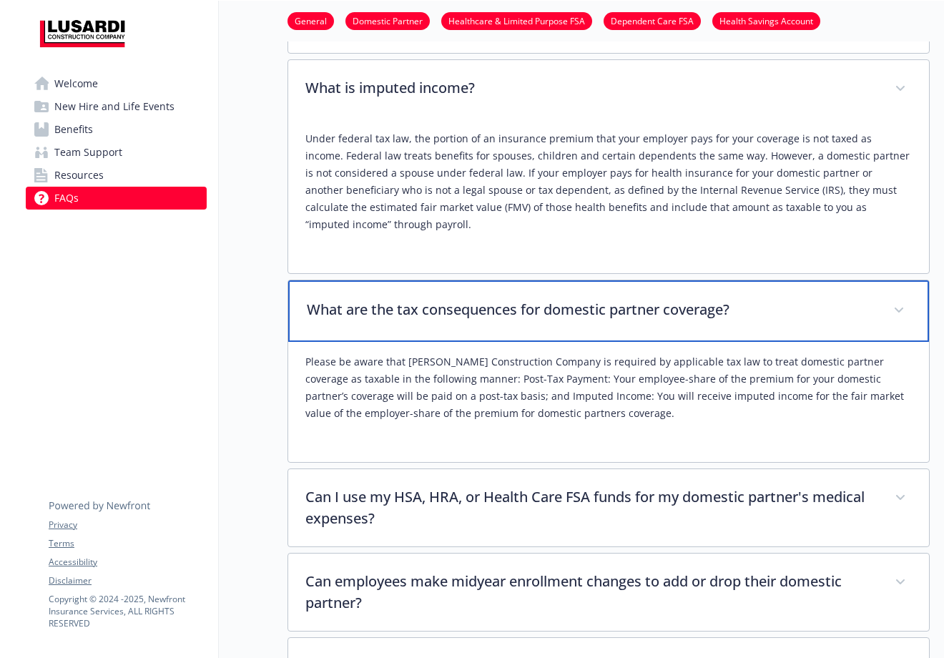
scroll to position [1379, 10]
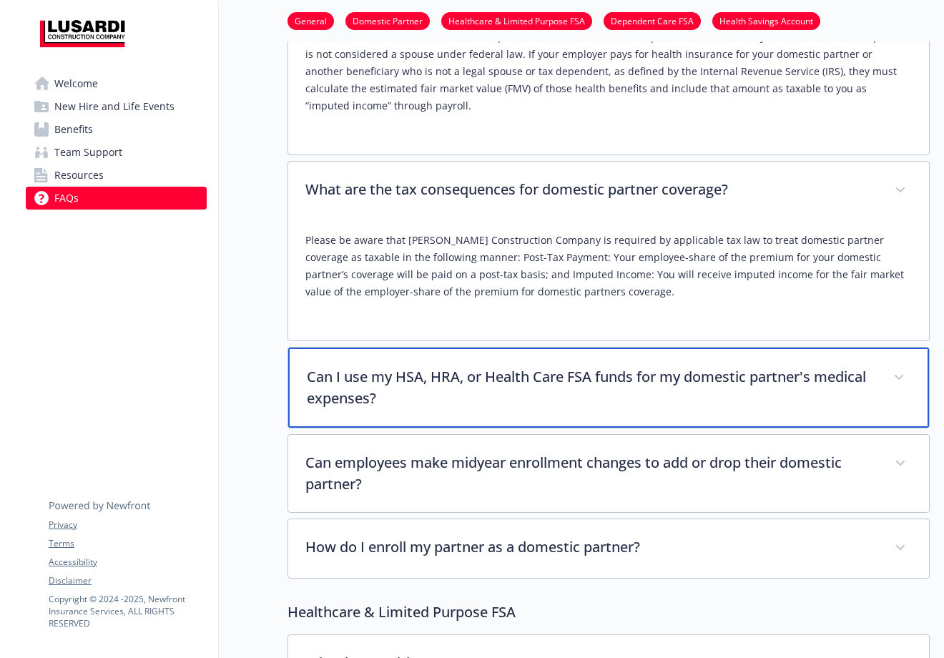
click at [563, 375] on p "Can I use my HSA, HRA, or Health Care FSA funds for my domestic partner's medic…" at bounding box center [591, 387] width 569 height 43
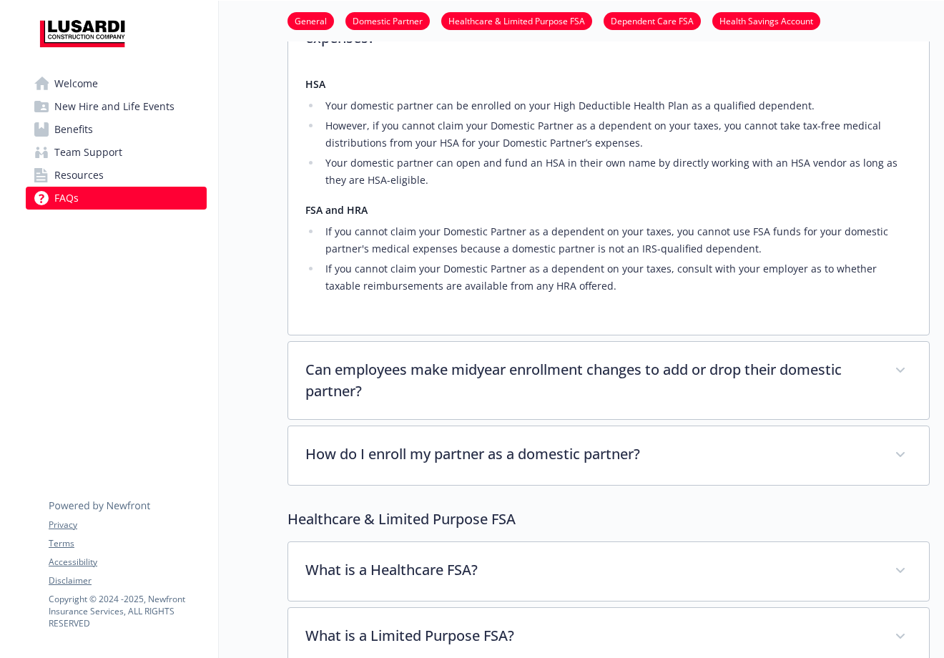
scroll to position [1852, 10]
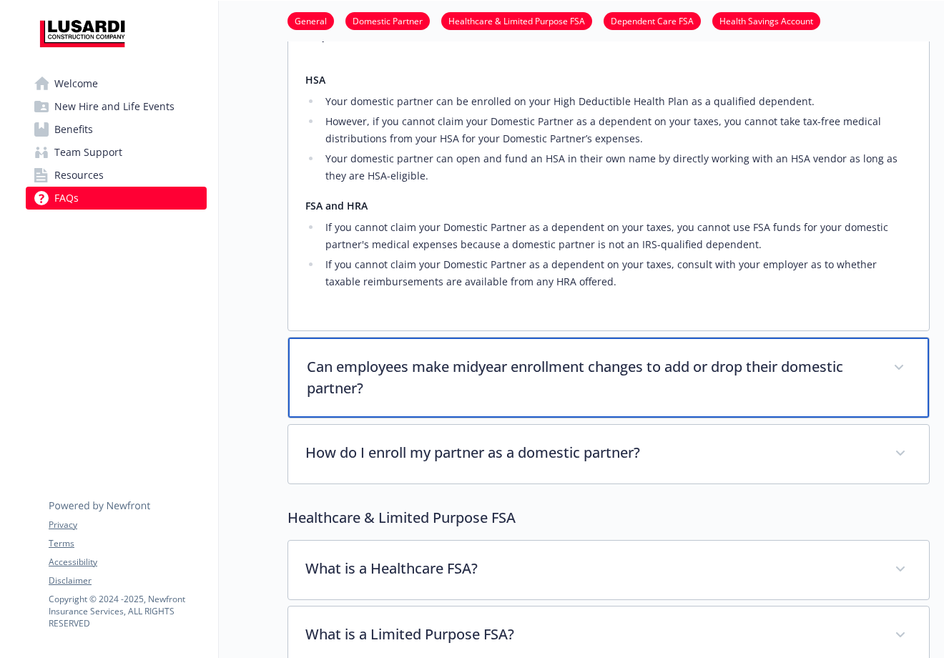
click at [527, 356] on p "Can employees make midyear enrollment changes to add or drop their domestic par…" at bounding box center [591, 377] width 569 height 43
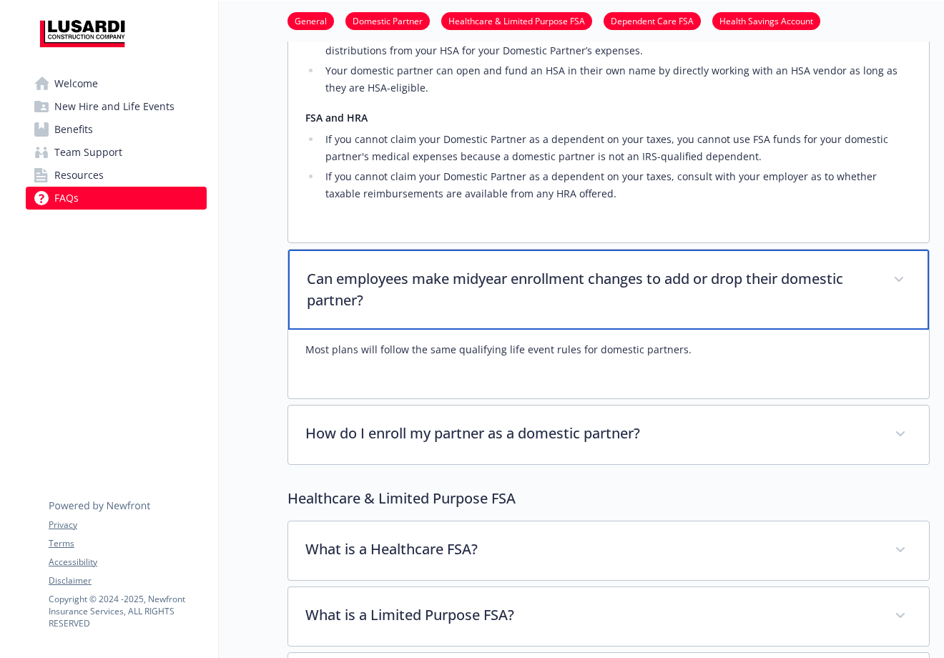
scroll to position [2073, 10]
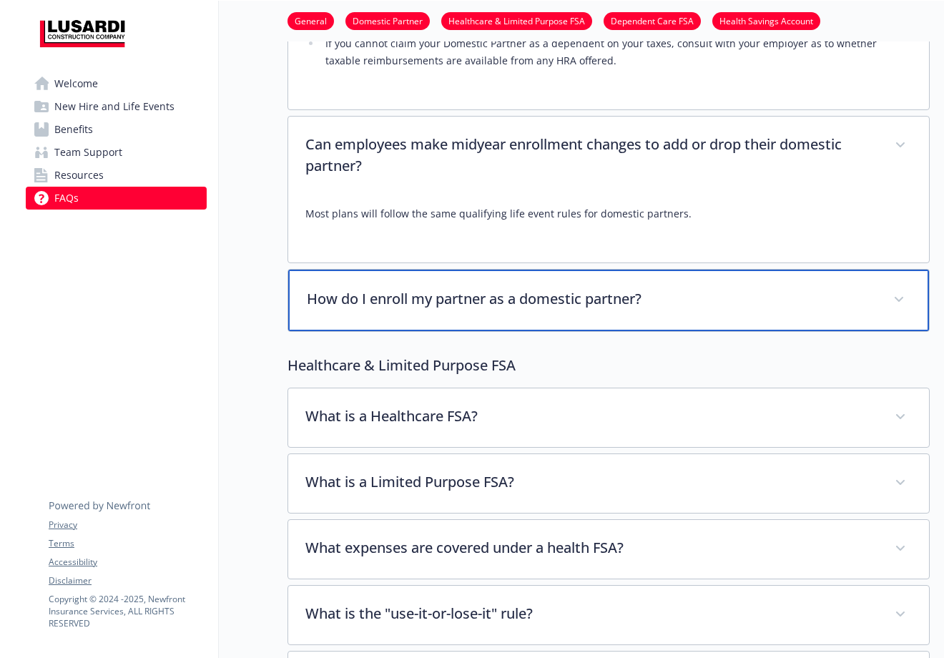
click at [558, 288] on p "How do I enroll my partner as a domestic partner?" at bounding box center [591, 298] width 569 height 21
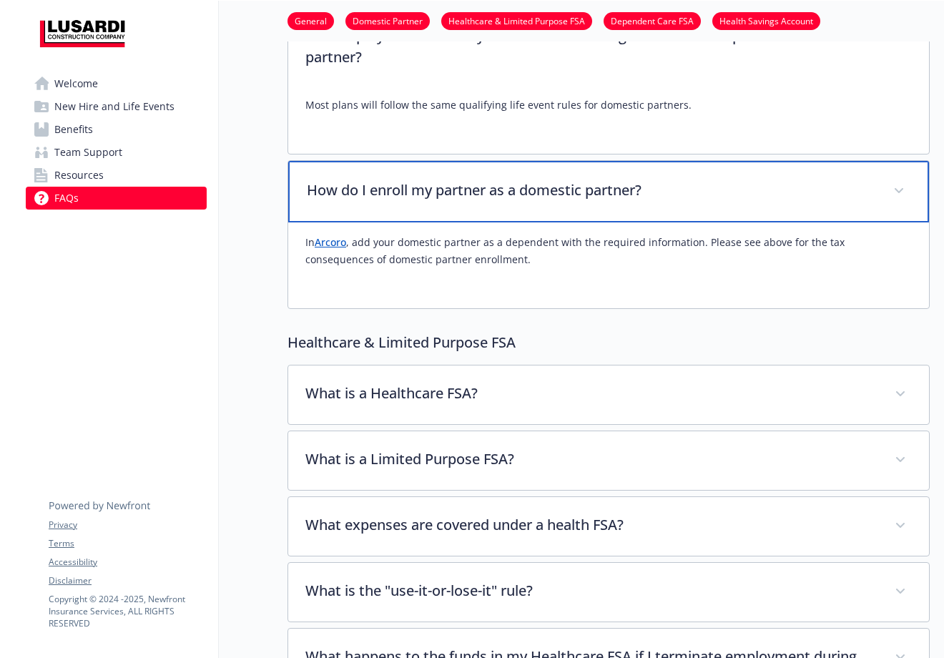
scroll to position [2187, 10]
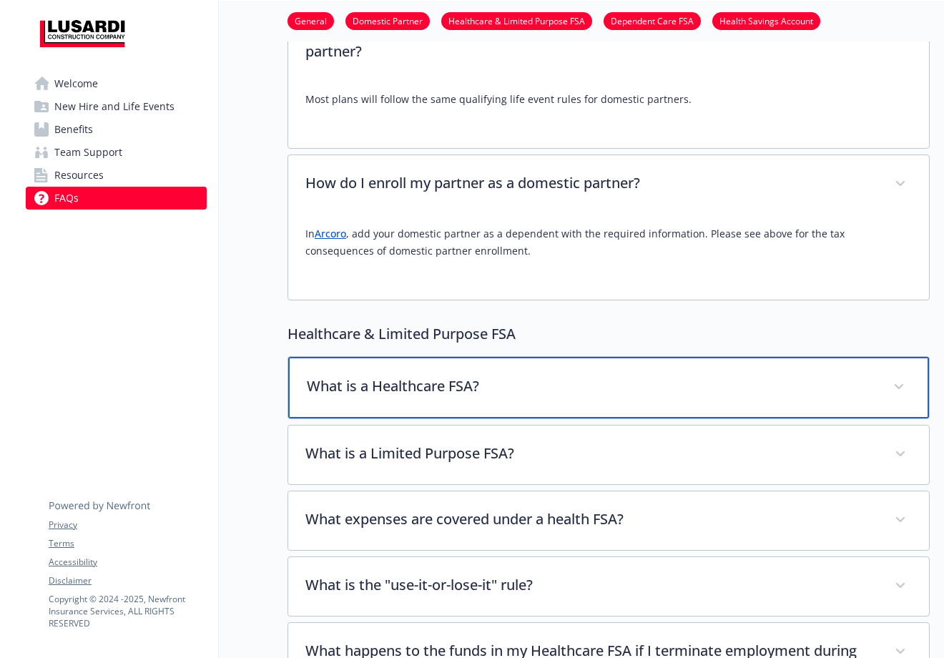
click at [501, 375] on p "What is a Healthcare FSA?" at bounding box center [591, 385] width 569 height 21
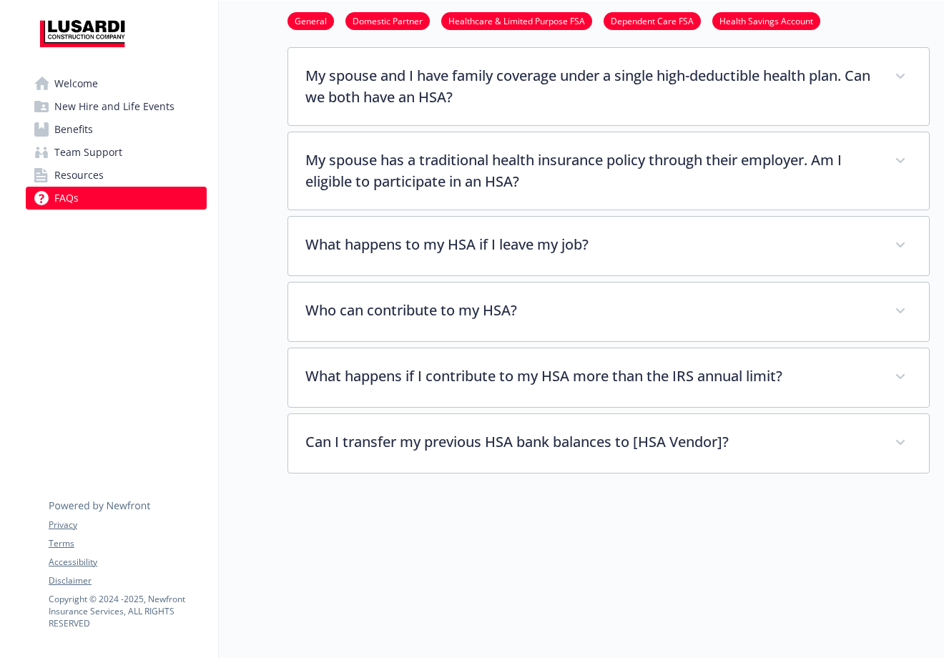
scroll to position [4768, 10]
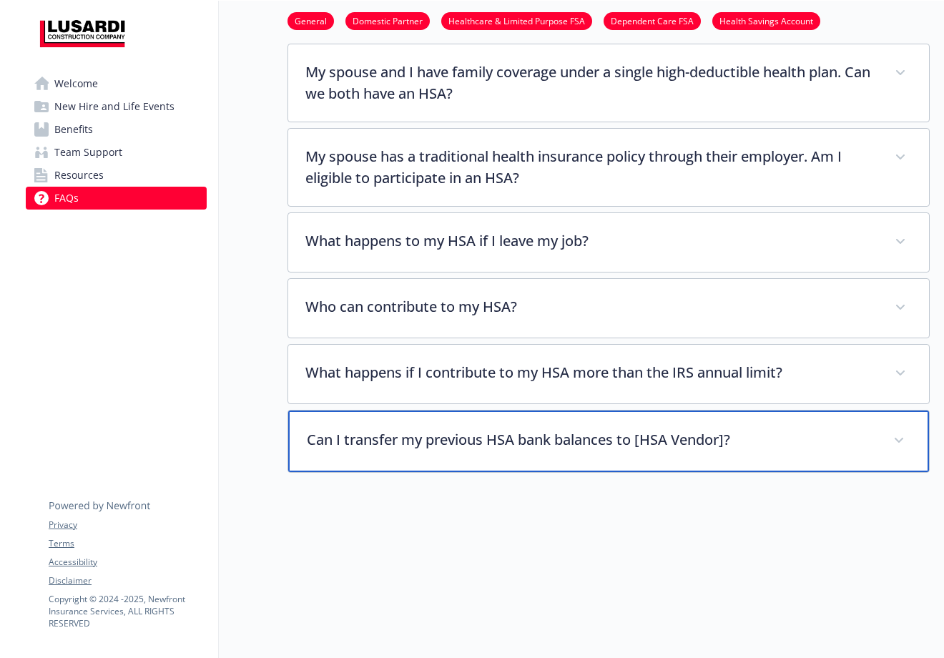
click at [494, 429] on p "Can I transfer my previous HSA bank balances to [HSA Vendor]?" at bounding box center [591, 439] width 569 height 21
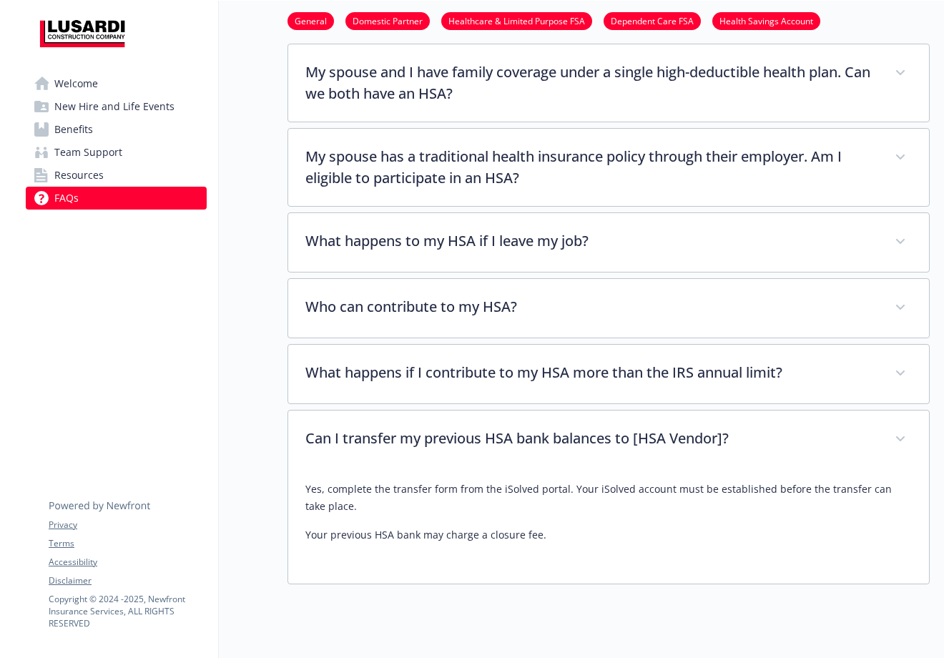
click at [595, 584] on div at bounding box center [609, 637] width 642 height 107
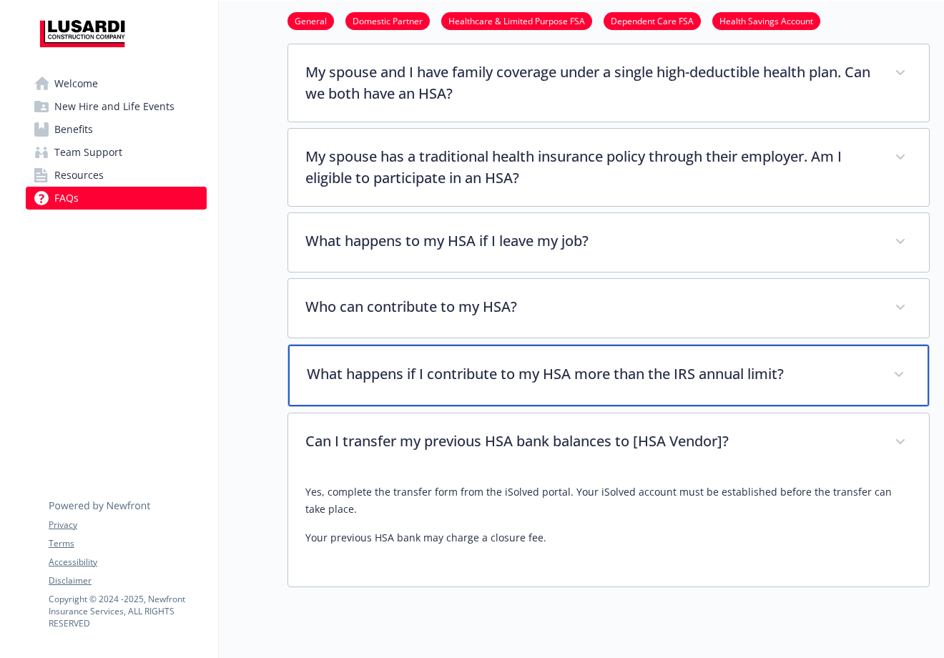
click at [554, 345] on div "What happens if I contribute to my HSA more than the IRS annual limit?" at bounding box center [608, 376] width 641 height 62
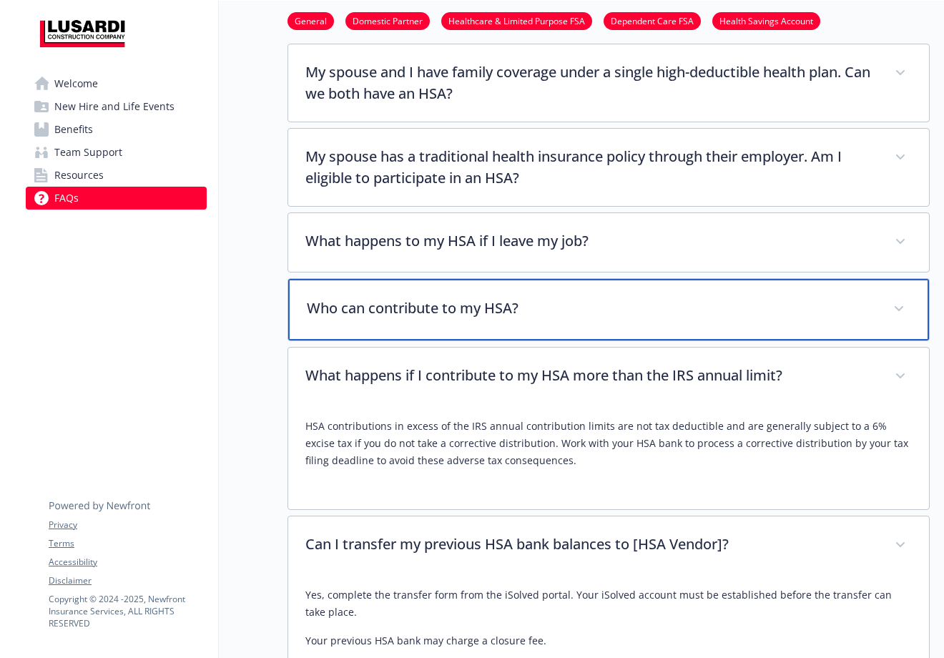
click at [530, 298] on p "Who can contribute to my HSA?" at bounding box center [591, 308] width 569 height 21
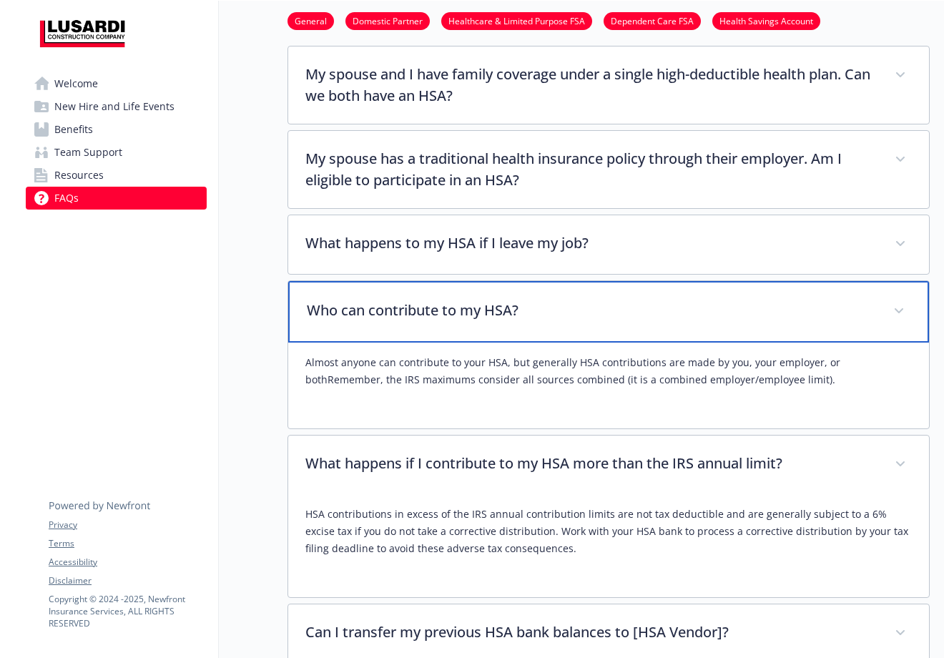
scroll to position [4765, 10]
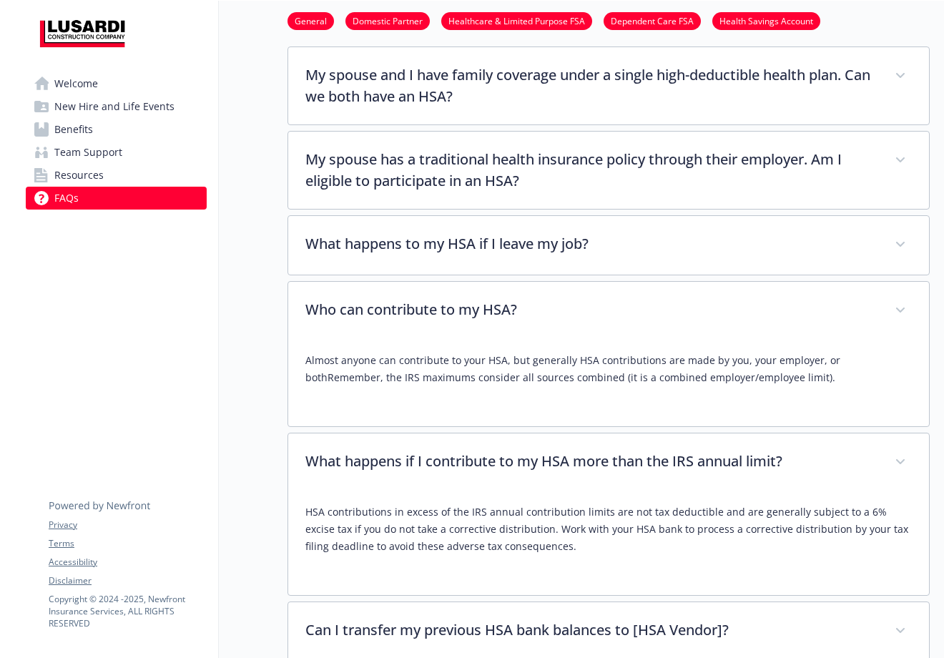
click at [357, 352] on p "Almost anyone can contribute to your HSA, but generally HSA contributions are m…" at bounding box center [608, 369] width 606 height 34
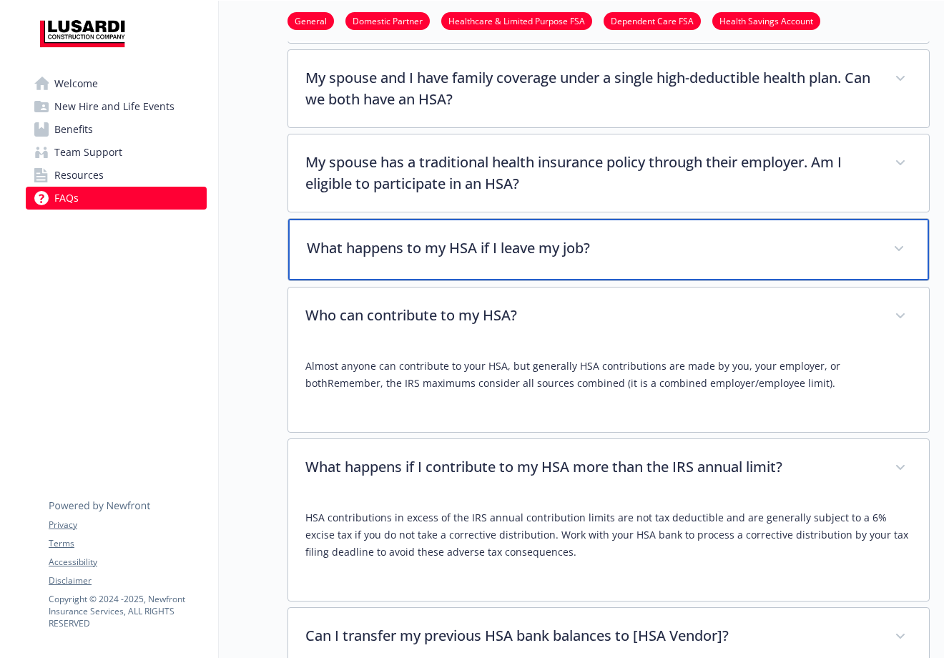
click at [539, 237] on p "What happens to my HSA if I leave my job?" at bounding box center [591, 247] width 569 height 21
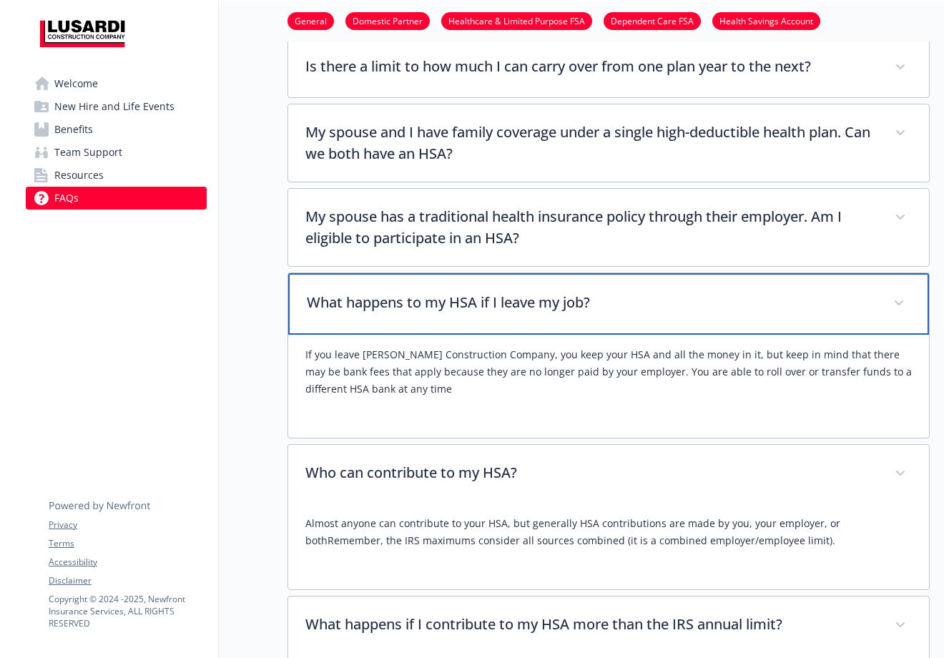
scroll to position [4680, 10]
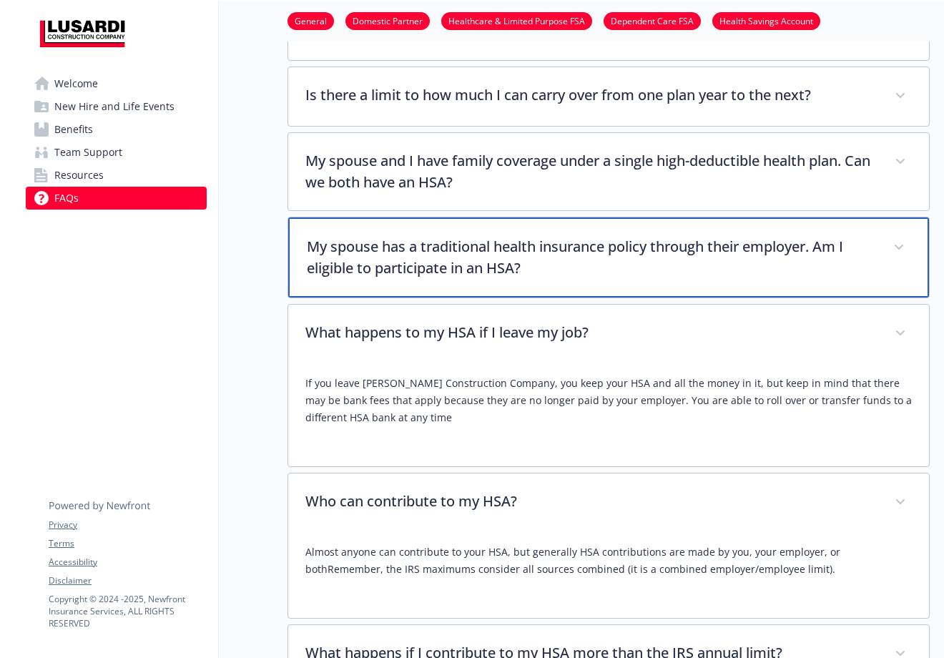
click at [503, 236] on p "My spouse has a traditional health insurance policy through their employer. Am …" at bounding box center [591, 257] width 569 height 43
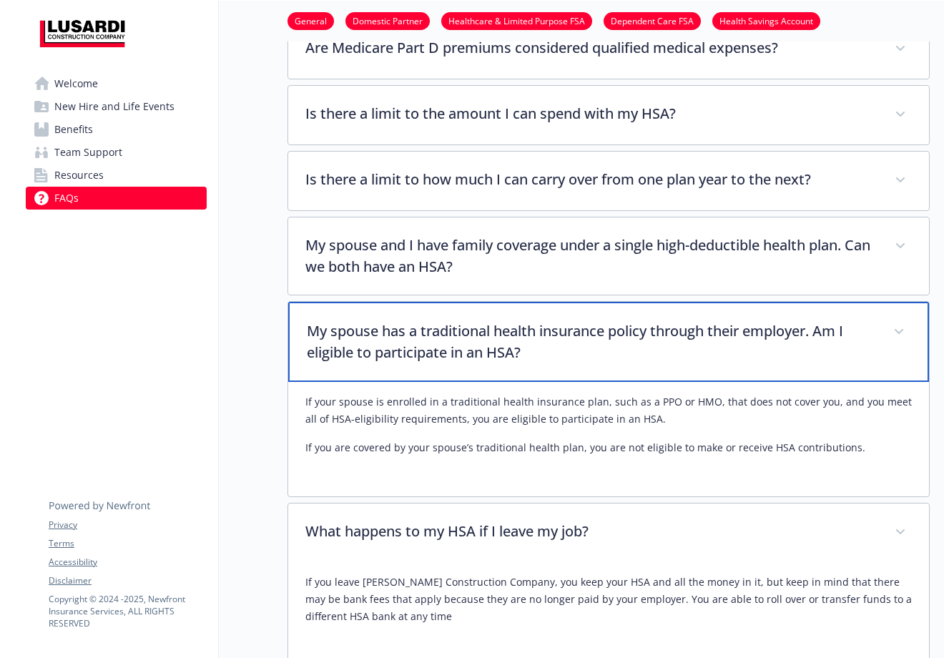
scroll to position [4531, 10]
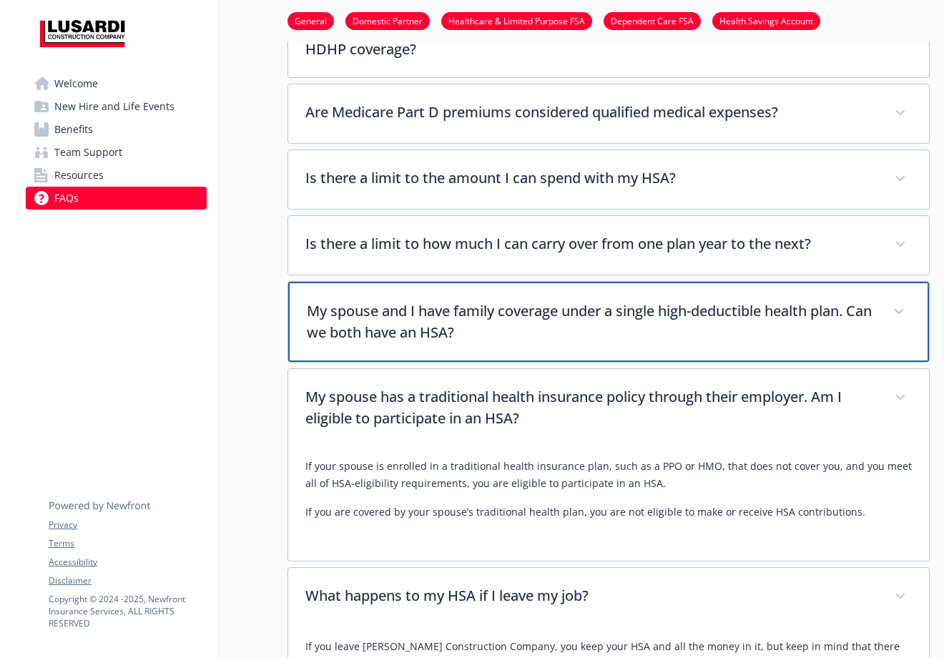
click at [473, 282] on div "My spouse and I have family coverage under a single high-deductible health plan…" at bounding box center [608, 322] width 641 height 80
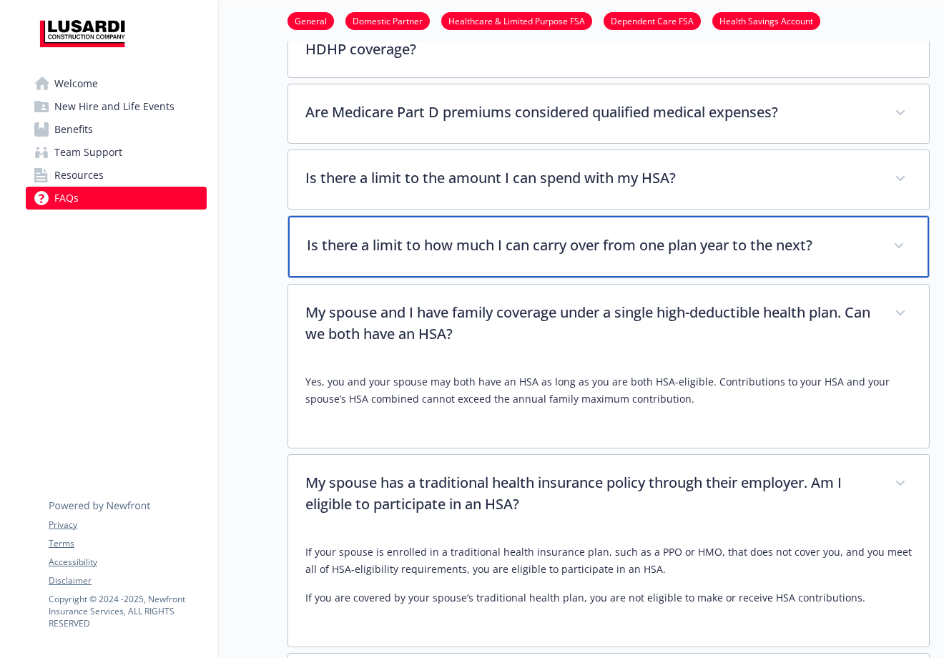
click at [471, 235] on p "Is there a limit to how much I can carry over from one plan year to the next?" at bounding box center [591, 245] width 569 height 21
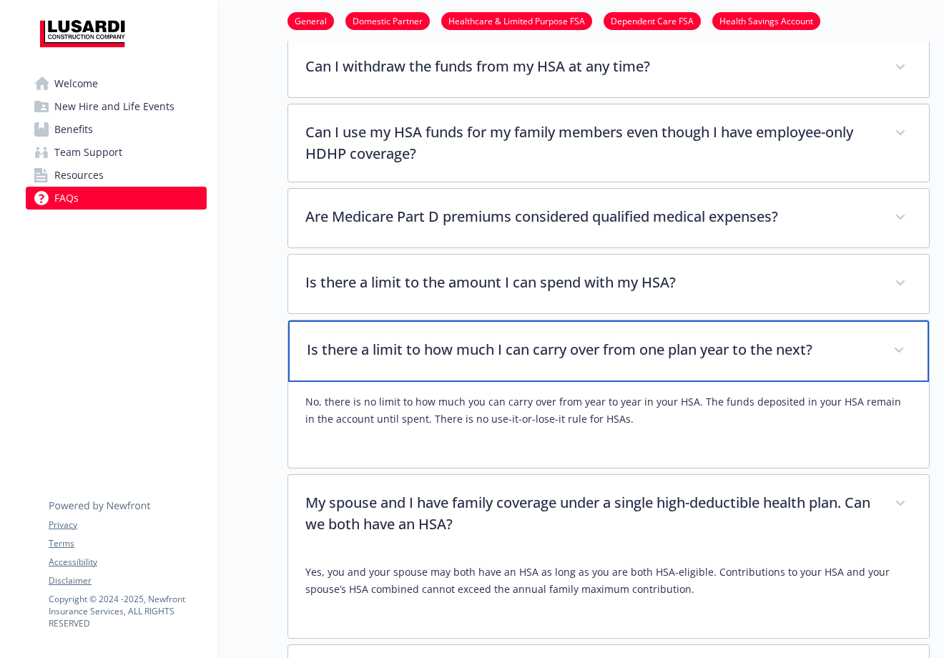
scroll to position [4400, 10]
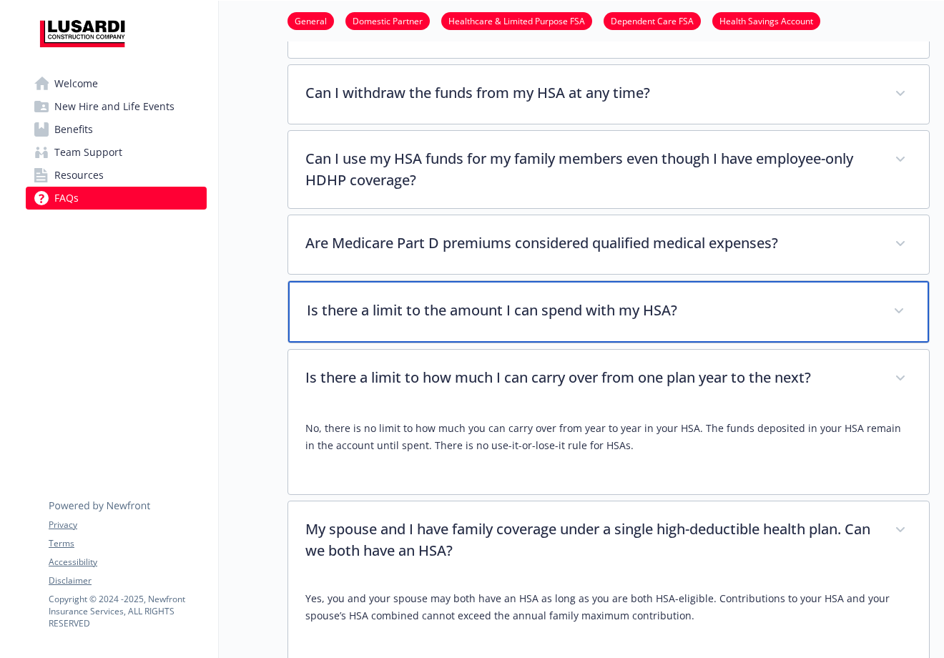
click at [469, 300] on p "Is there a limit to the amount I can spend with my HSA?" at bounding box center [591, 310] width 569 height 21
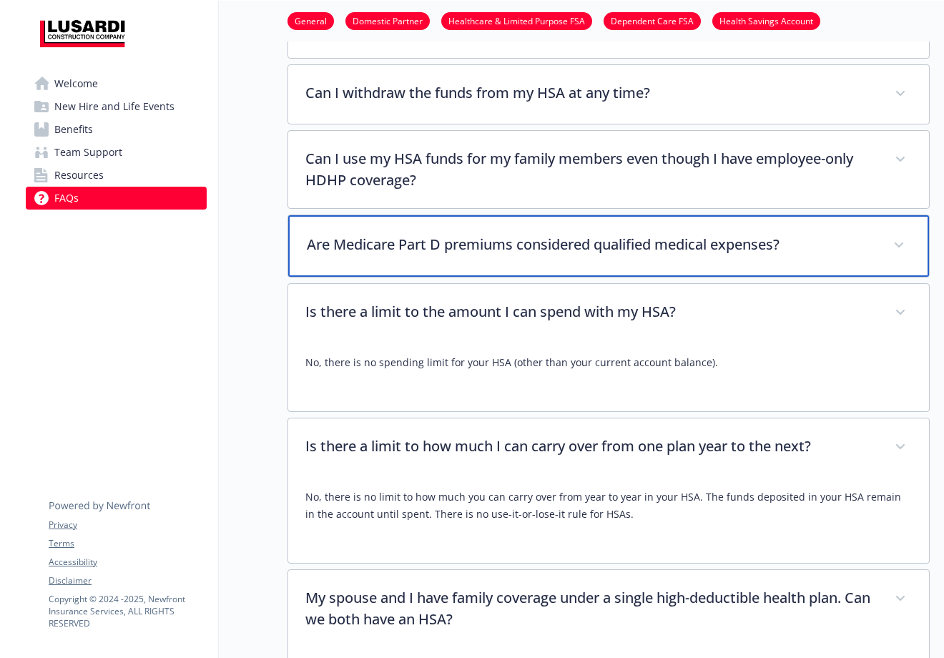
click at [470, 220] on div "Are Medicare Part D premiums considered qualified medical expenses?" at bounding box center [608, 246] width 641 height 62
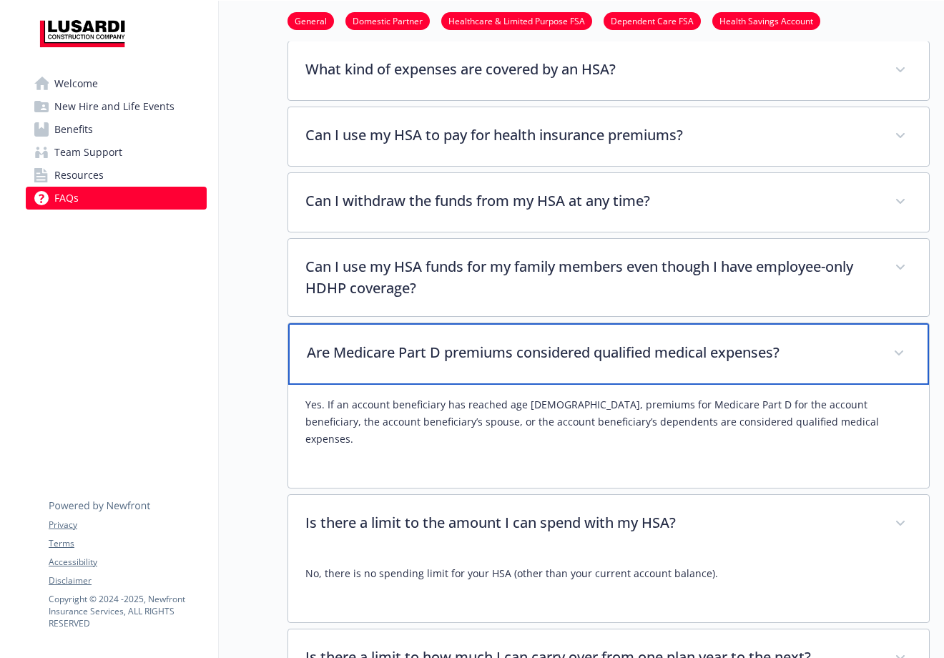
scroll to position [4283, 10]
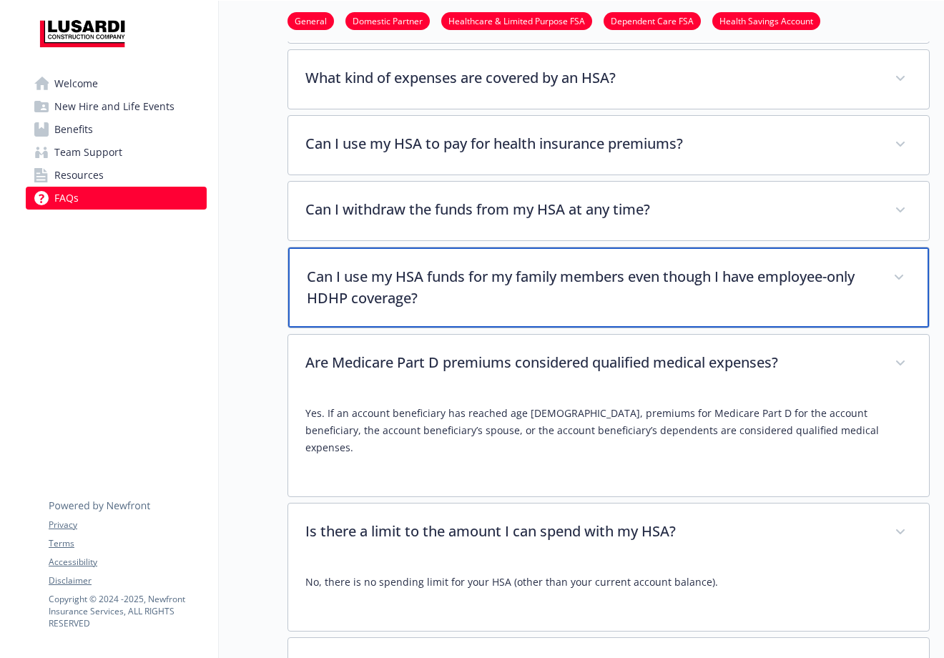
click at [453, 266] on p "Can I use my HSA funds for my family members even though I have employee-only H…" at bounding box center [591, 287] width 569 height 43
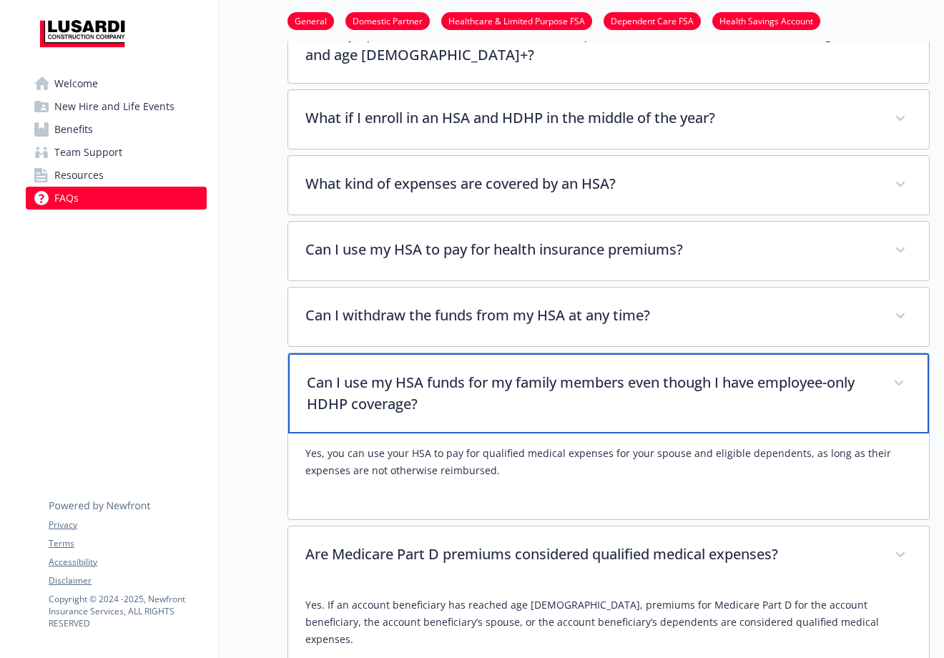
scroll to position [4169, 10]
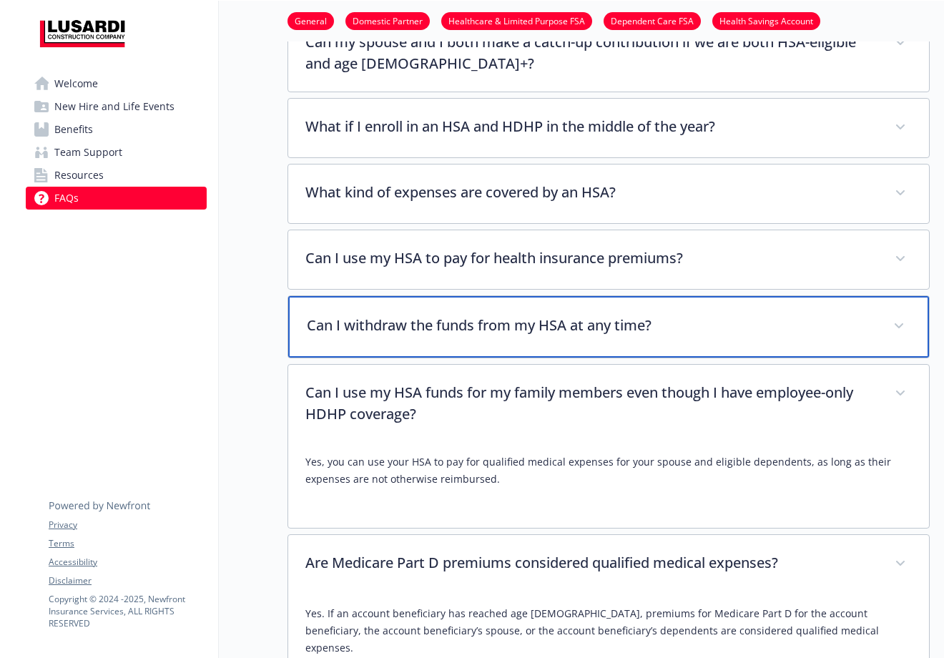
click at [451, 315] on p "Can I withdraw the funds from my HSA at any time?" at bounding box center [591, 325] width 569 height 21
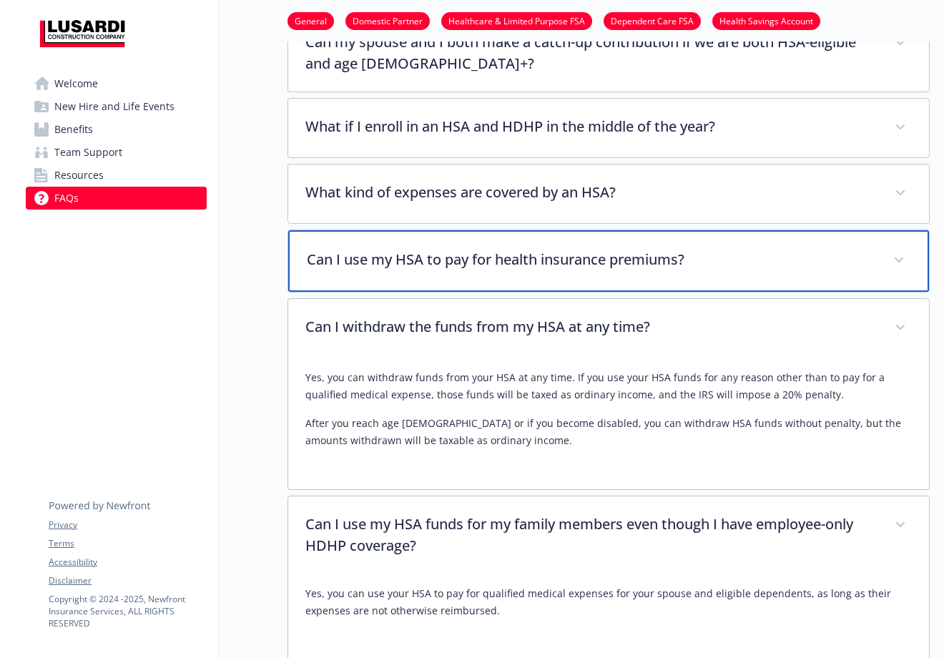
click at [456, 249] on p "Can I use my HSA to pay for health insurance premiums?" at bounding box center [591, 259] width 569 height 21
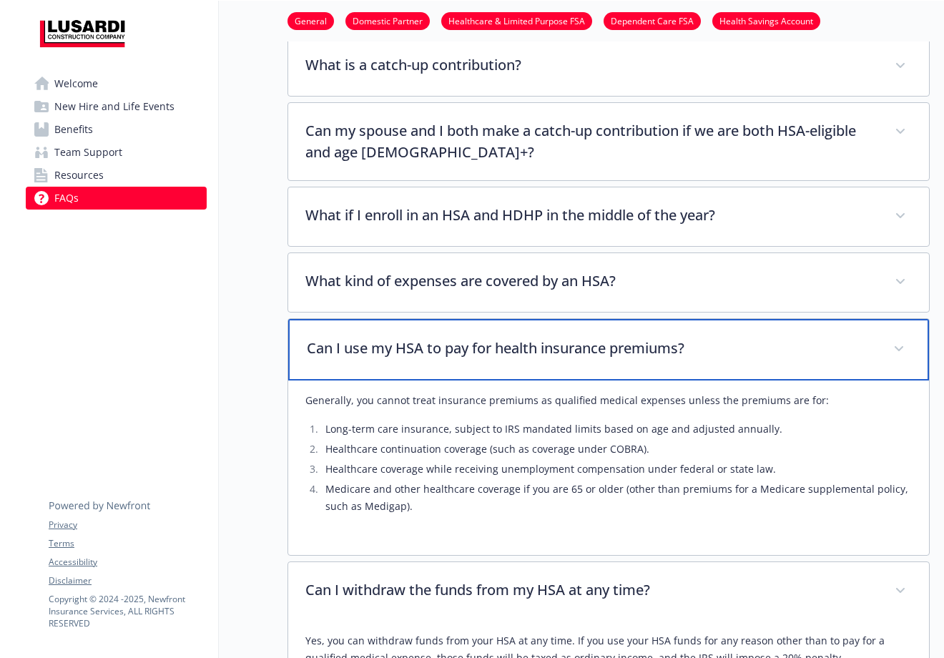
scroll to position [4079, 10]
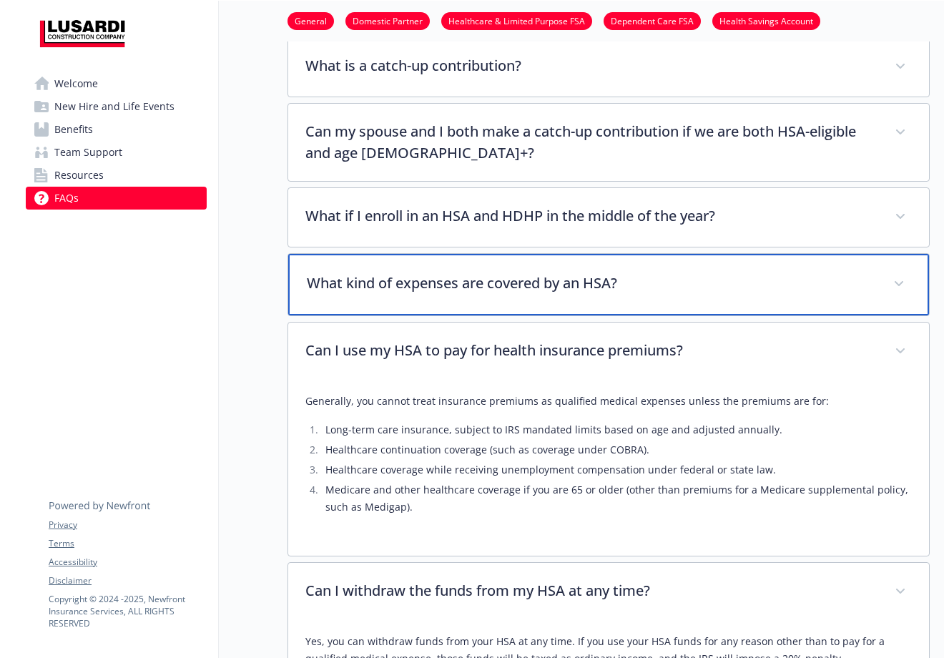
click at [456, 257] on div "What kind of expenses are covered by an HSA?" at bounding box center [608, 285] width 641 height 62
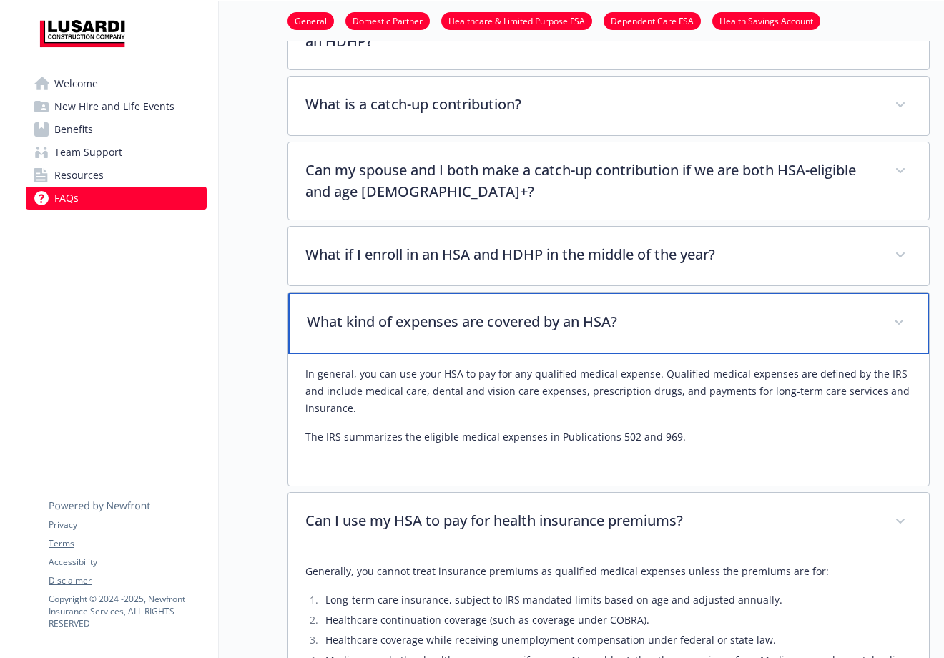
scroll to position [4039, 10]
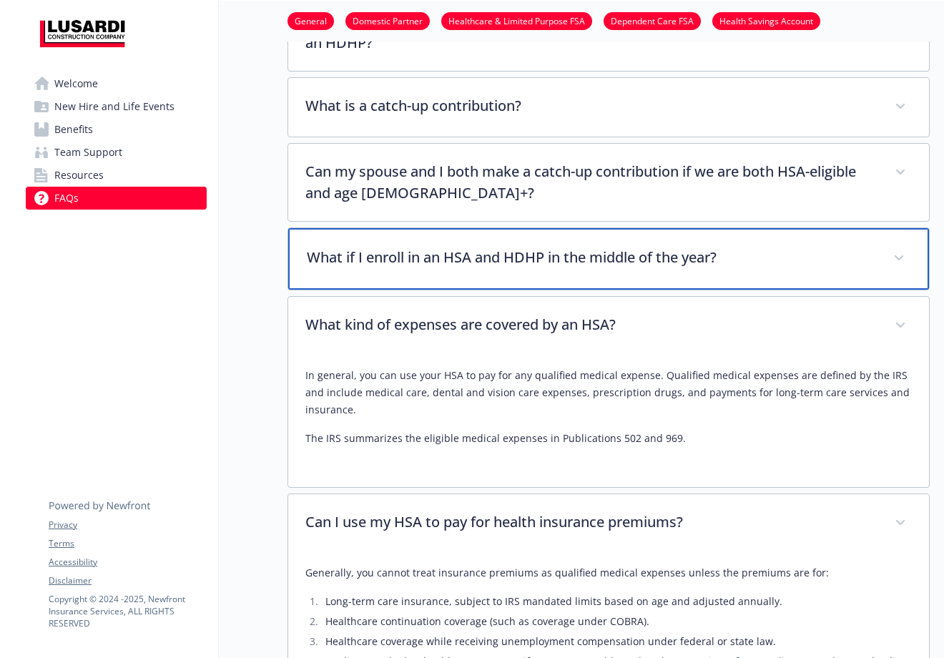
click at [456, 247] on p "What if I enroll in an HSA and HDHP in the middle of the year?" at bounding box center [591, 257] width 569 height 21
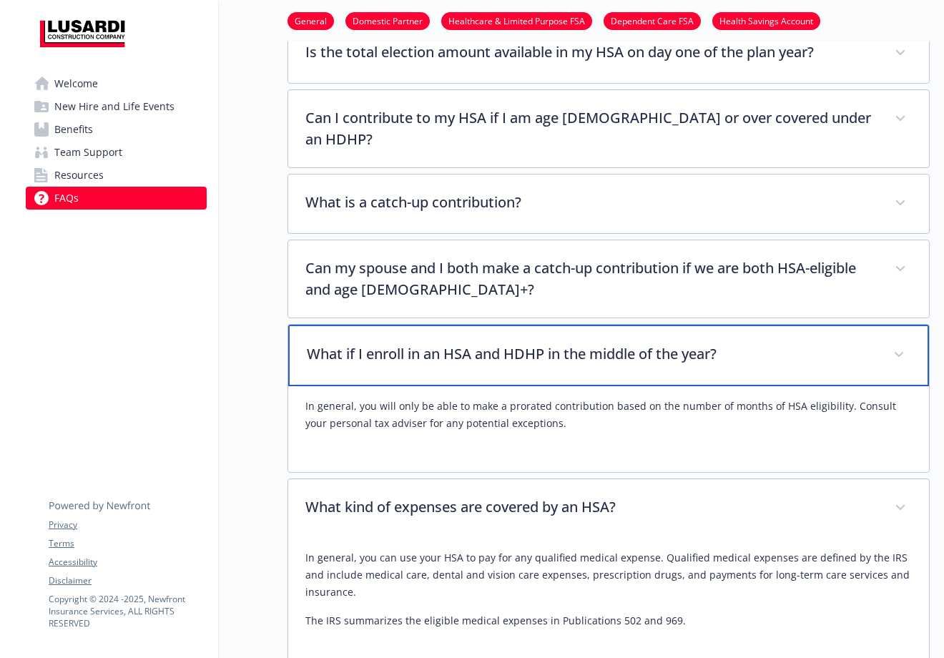
scroll to position [3937, 10]
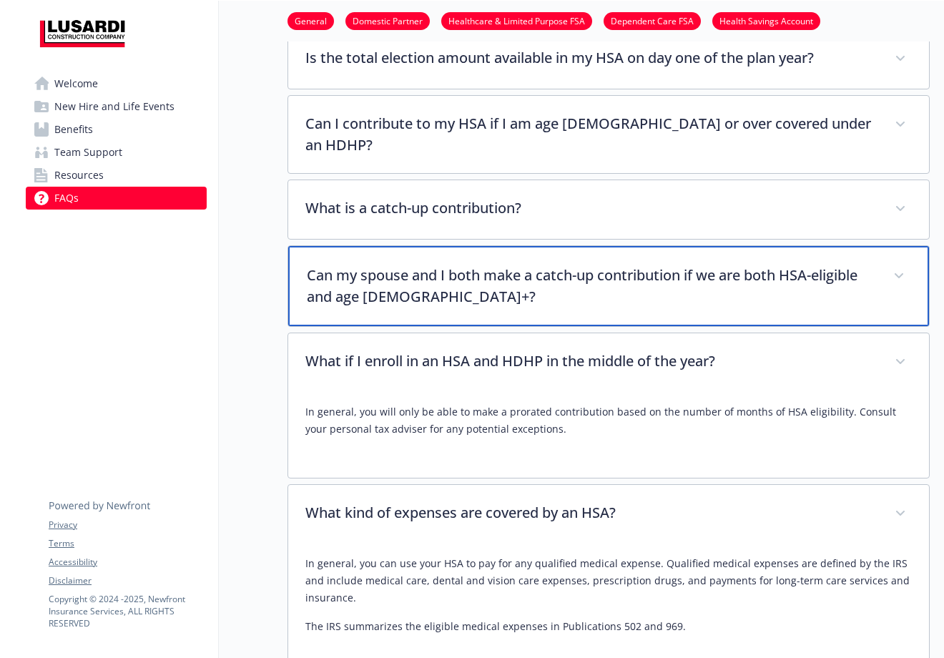
click at [453, 265] on p "Can my spouse and I both make a catch-up contribution if we are both HSA-eligib…" at bounding box center [591, 286] width 569 height 43
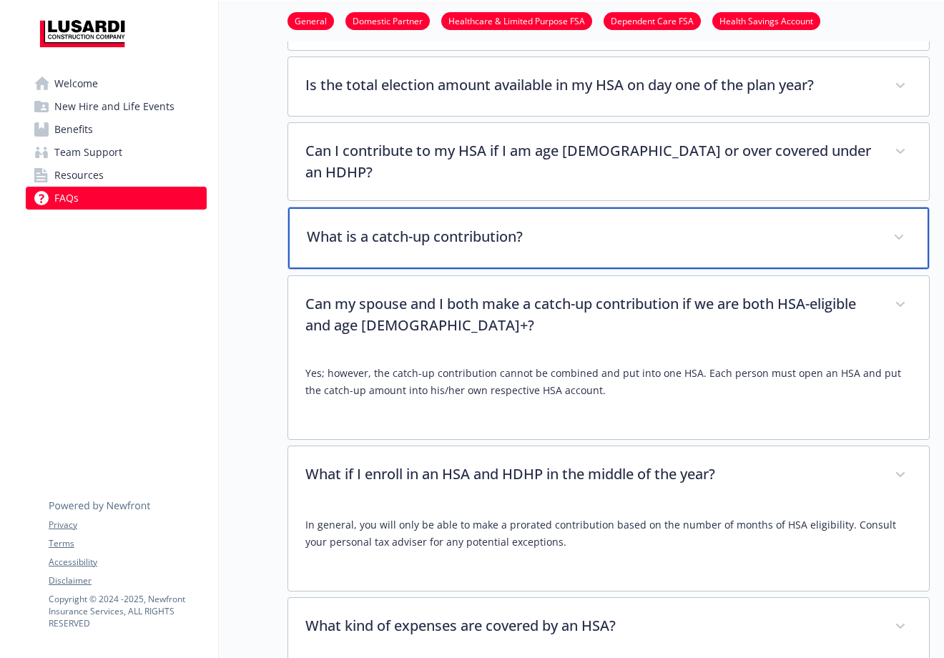
click at [453, 212] on div "What is a catch-up contribution?" at bounding box center [608, 238] width 641 height 62
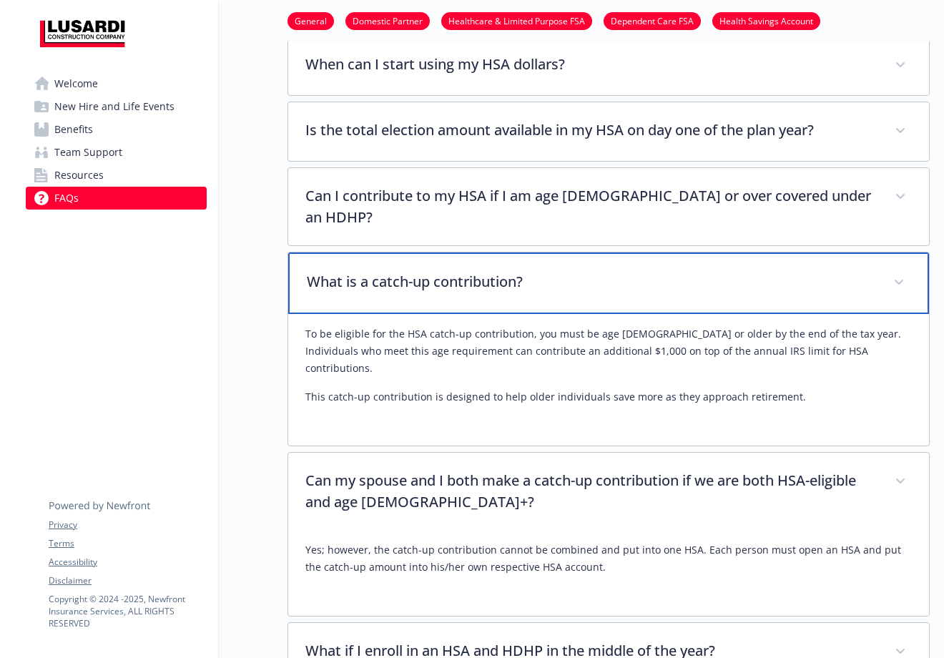
scroll to position [3863, 10]
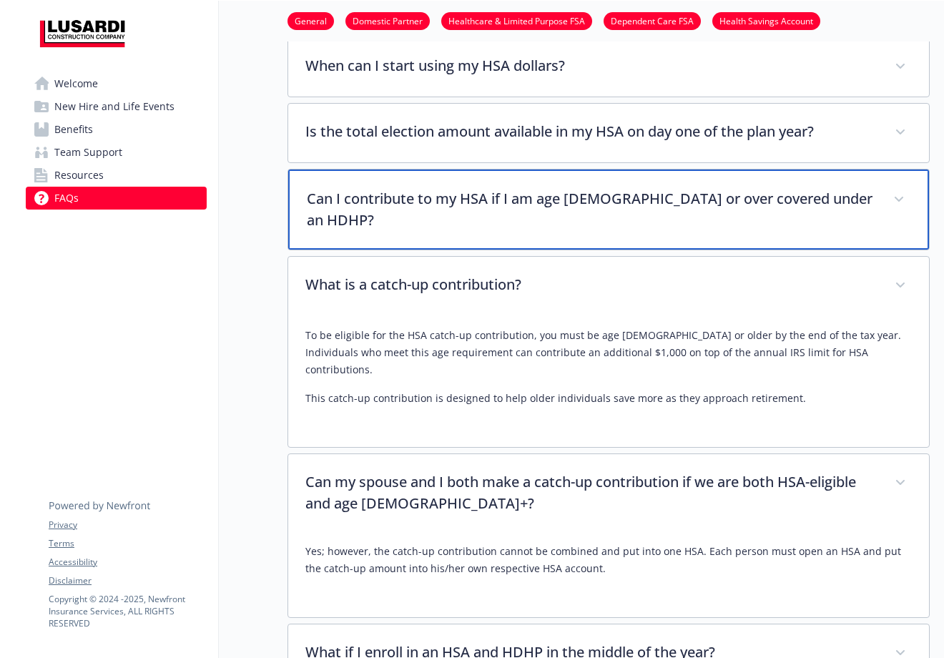
click at [456, 188] on p "Can I contribute to my HSA if I am age [DEMOGRAPHIC_DATA] or over covered under…" at bounding box center [591, 209] width 569 height 43
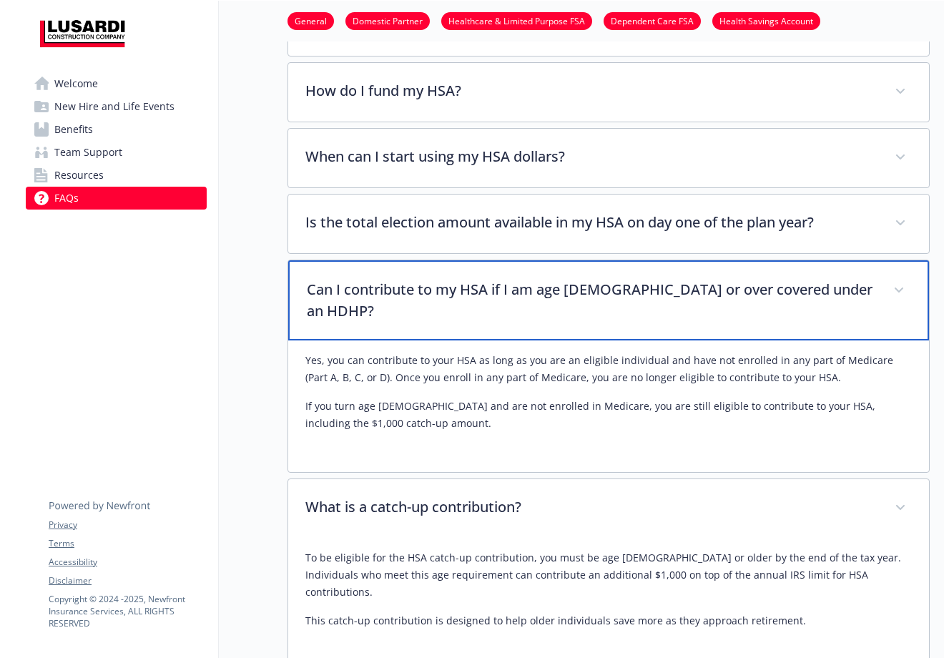
scroll to position [3734, 10]
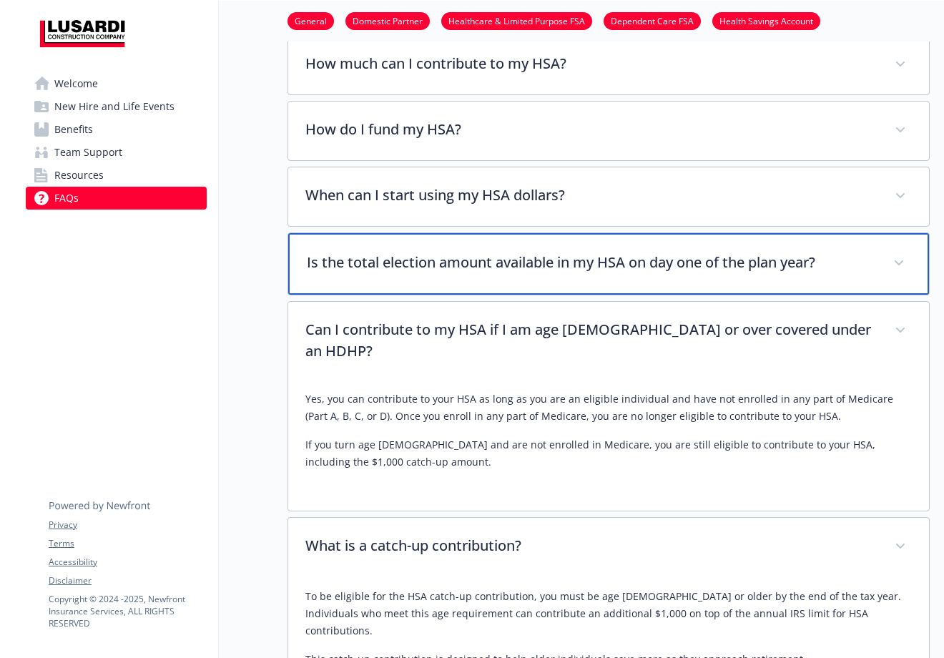
click at [460, 233] on div "Is the total election amount available in my HSA on day one of the plan year?" at bounding box center [608, 264] width 641 height 62
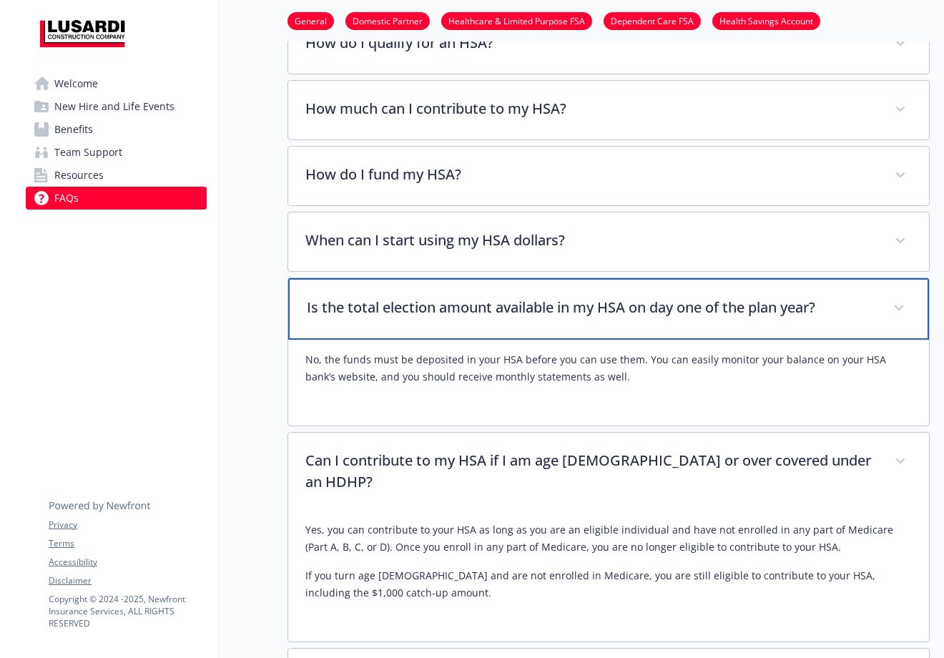
scroll to position [3683, 10]
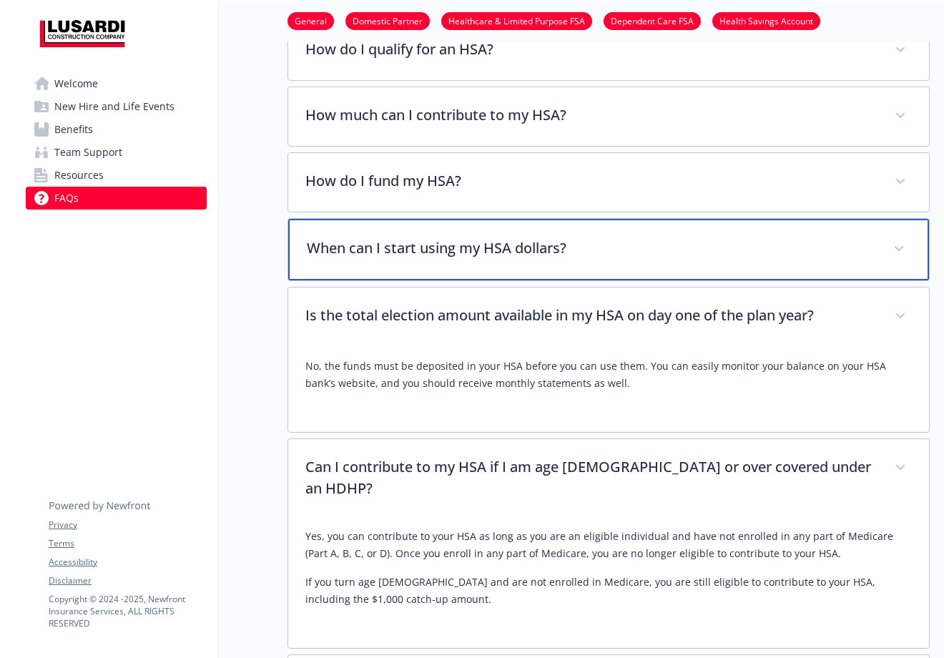
click at [415, 245] on div "When can I start using my HSA dollars?" at bounding box center [608, 250] width 641 height 62
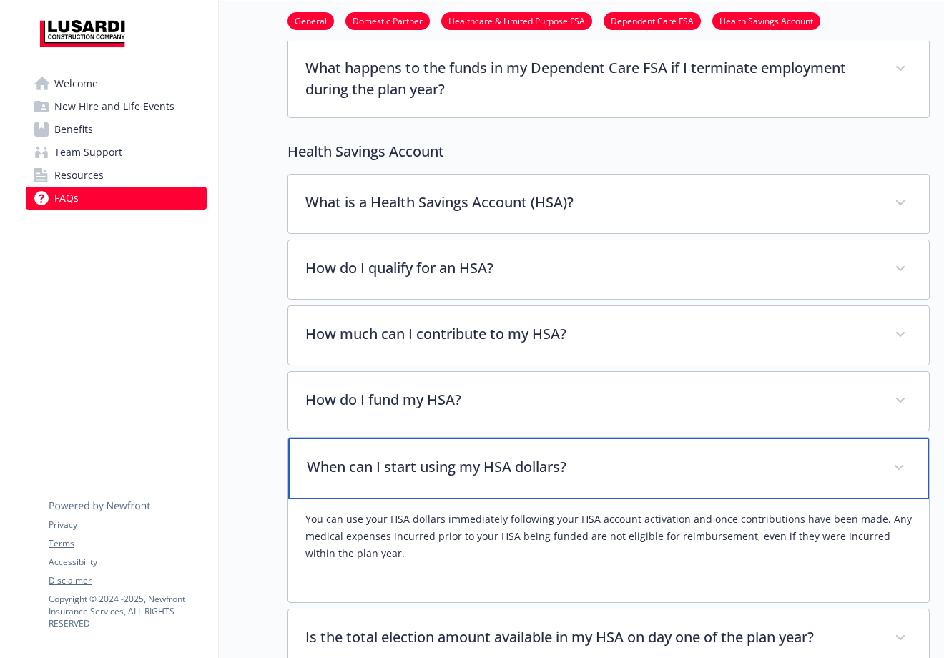
scroll to position [3492, 10]
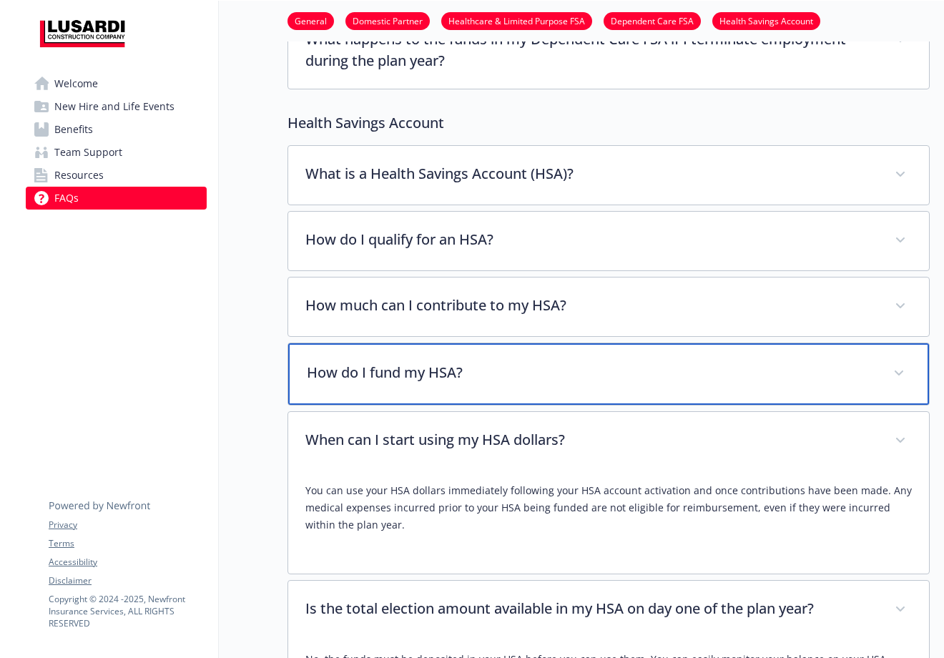
click at [411, 367] on div "How do I fund my HSA?" at bounding box center [608, 374] width 641 height 62
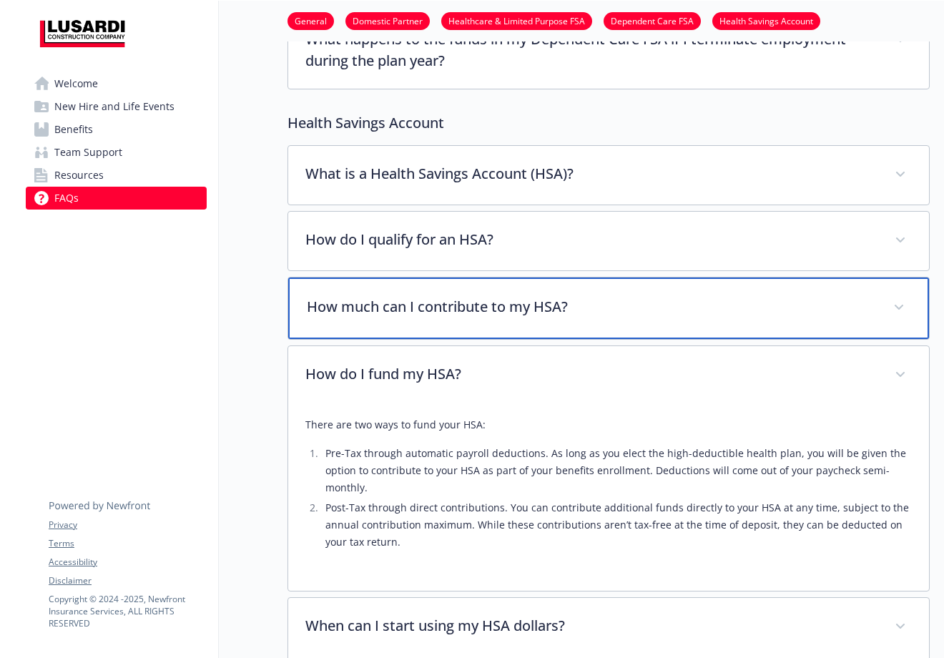
click at [466, 310] on div "How much can I contribute to my HSA?" at bounding box center [608, 308] width 641 height 62
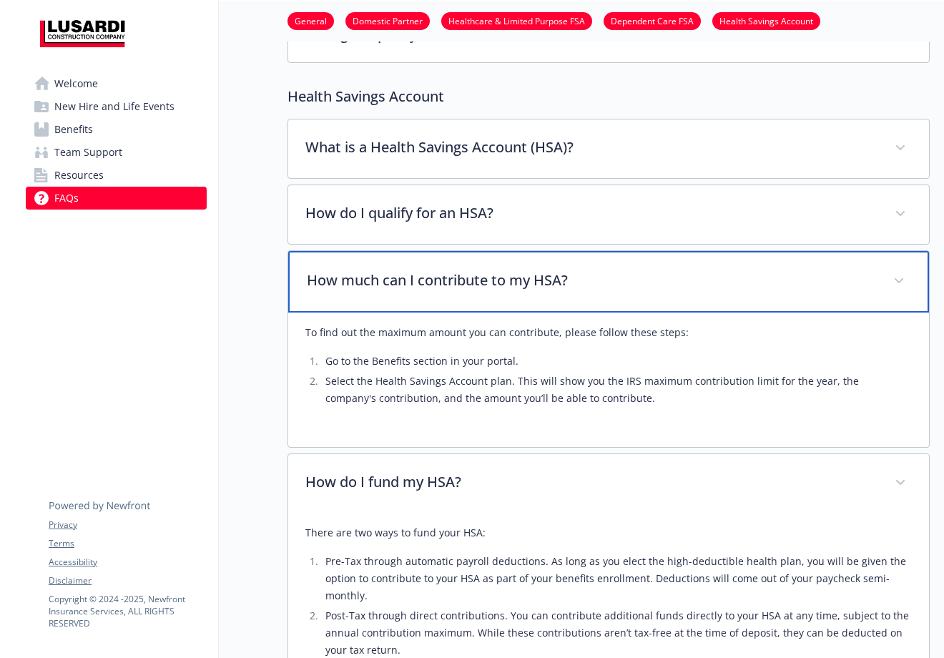
scroll to position [3483, 10]
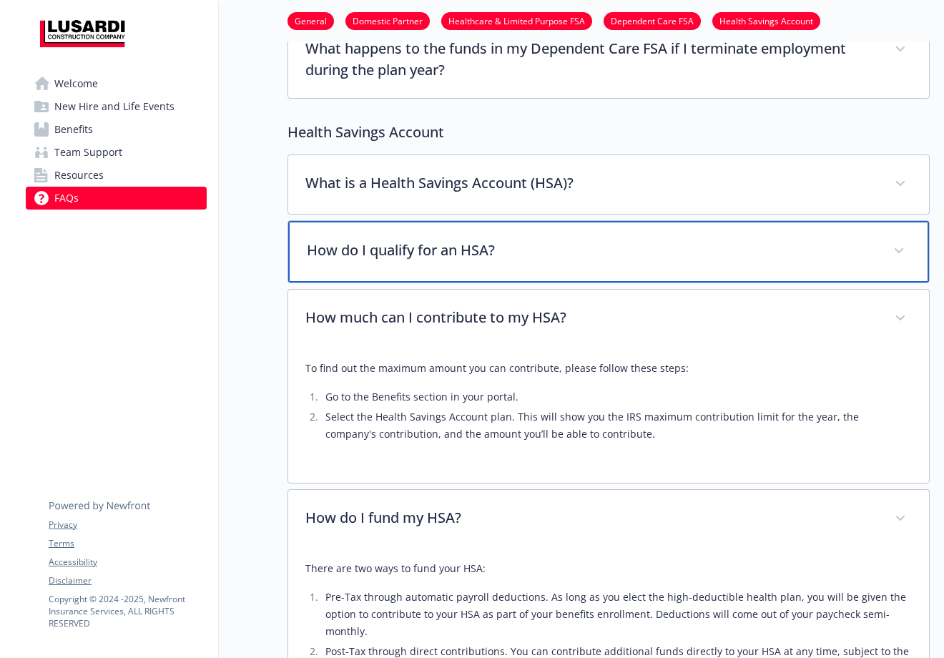
click at [446, 240] on p "How do I qualify for an HSA?" at bounding box center [591, 250] width 569 height 21
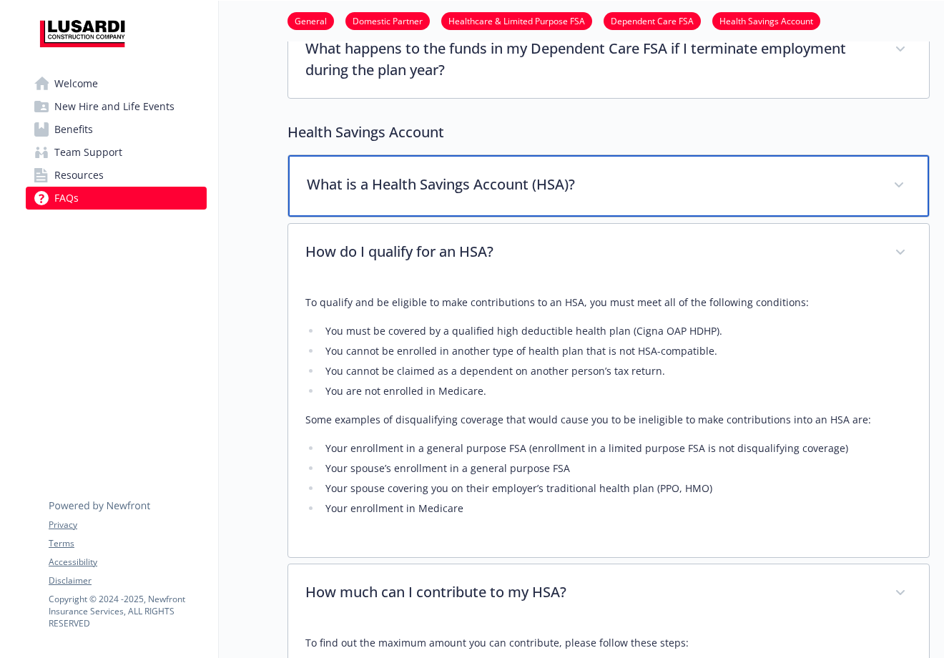
click at [414, 196] on div "What is a Health Savings Account (HSA)?" at bounding box center [608, 186] width 641 height 62
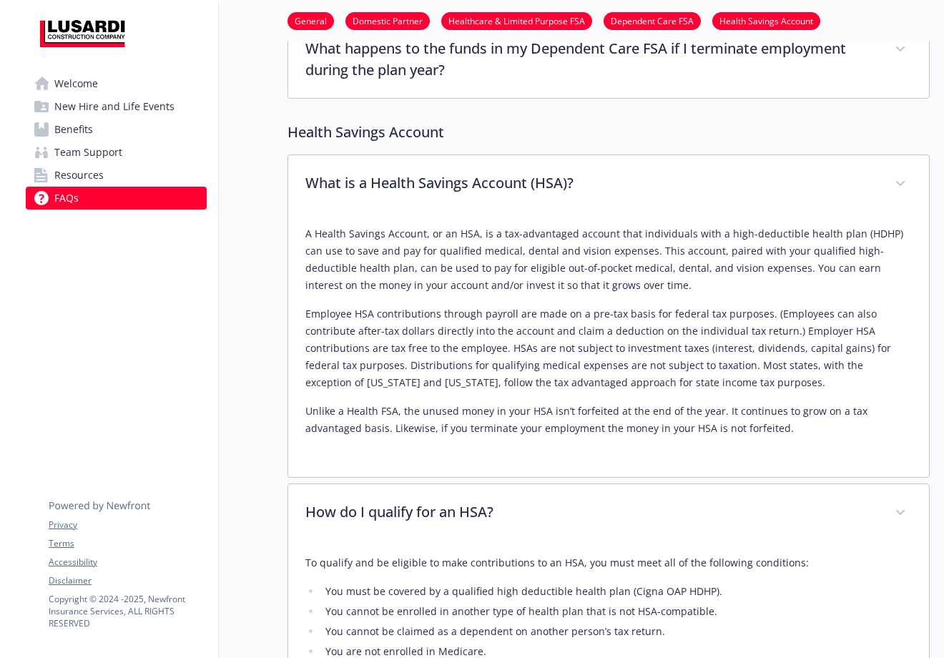
click at [106, 87] on link "Welcome" at bounding box center [116, 83] width 181 height 23
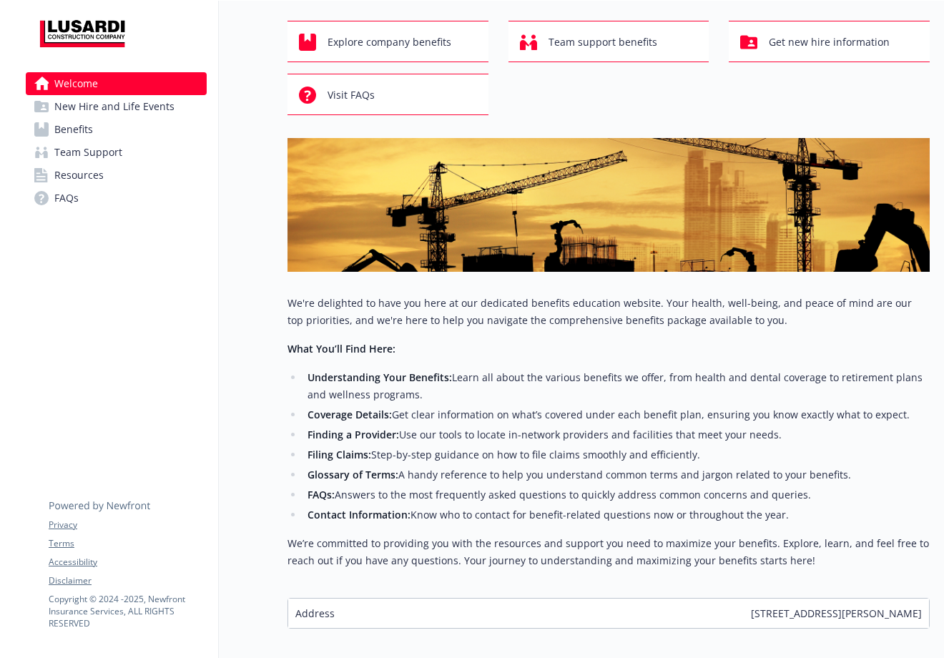
scroll to position [0, 10]
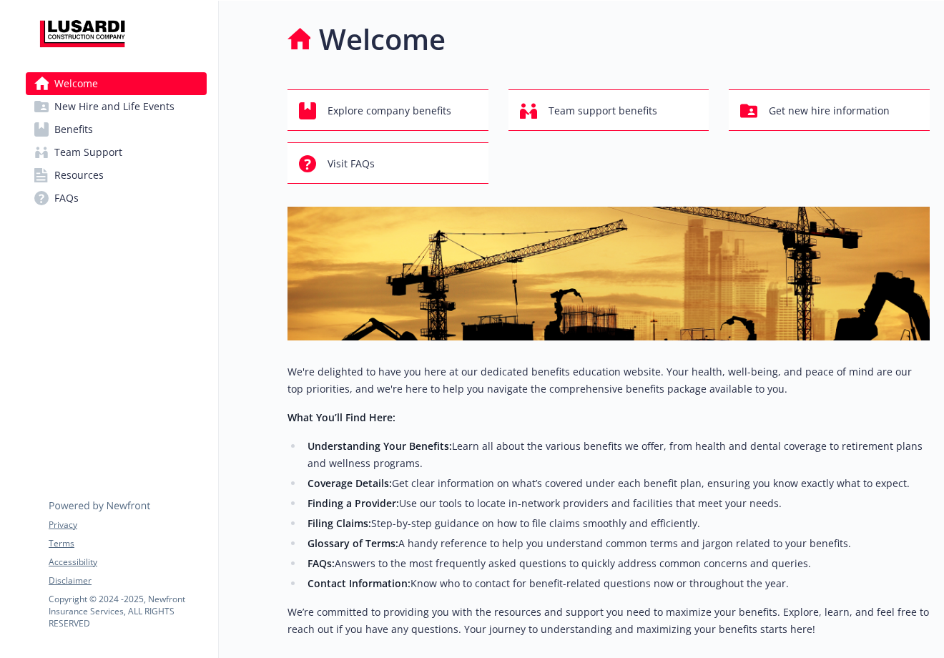
click at [128, 105] on span "New Hire and Life Events" at bounding box center [114, 106] width 120 height 23
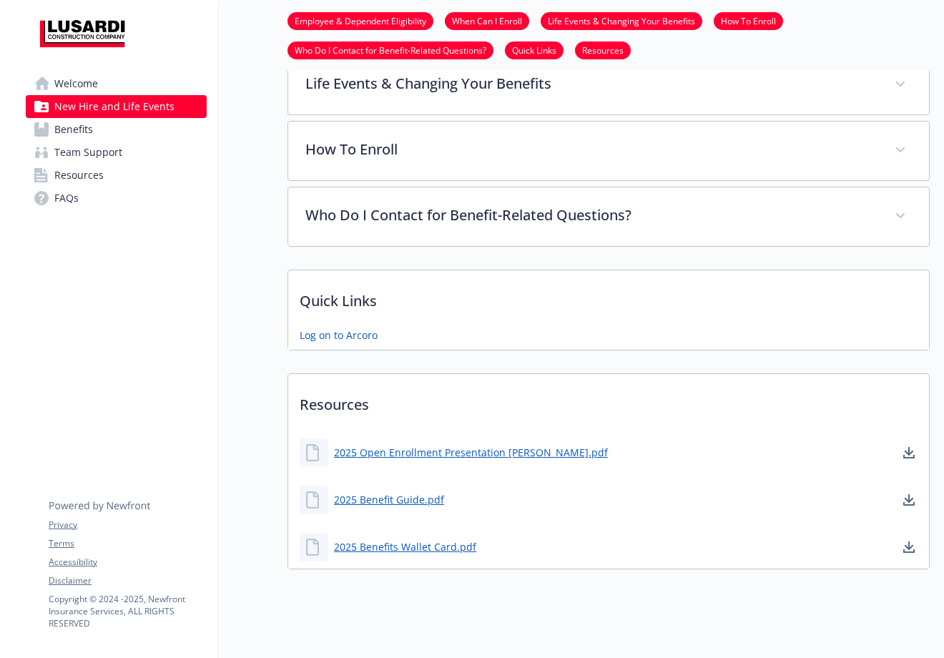
scroll to position [511, 10]
